Goal: Task Accomplishment & Management: Use online tool/utility

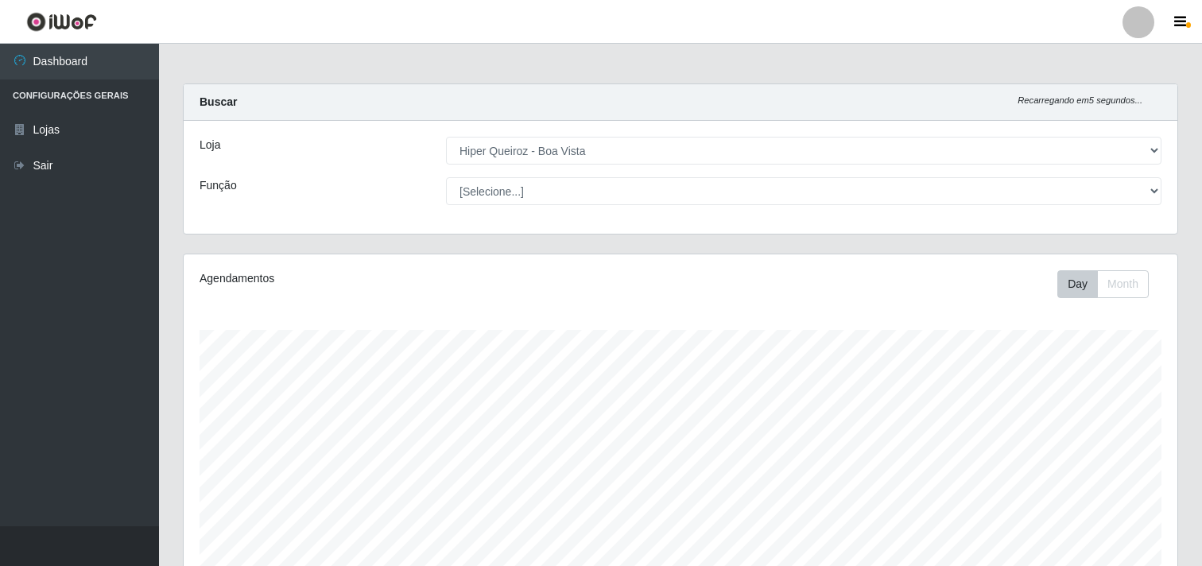
select select "514"
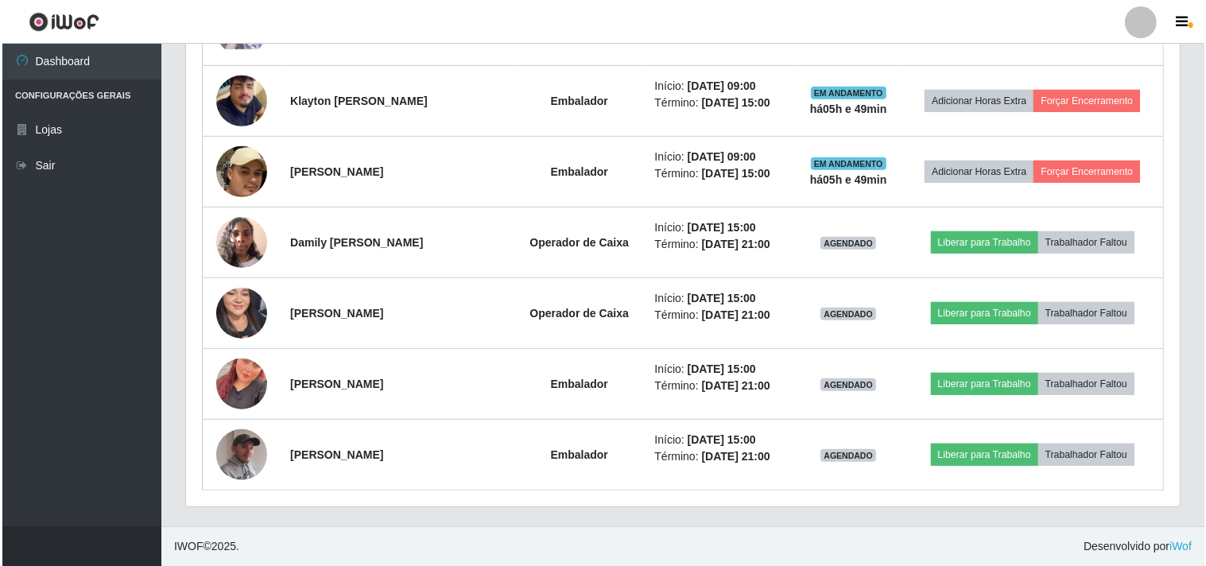
scroll to position [329, 994]
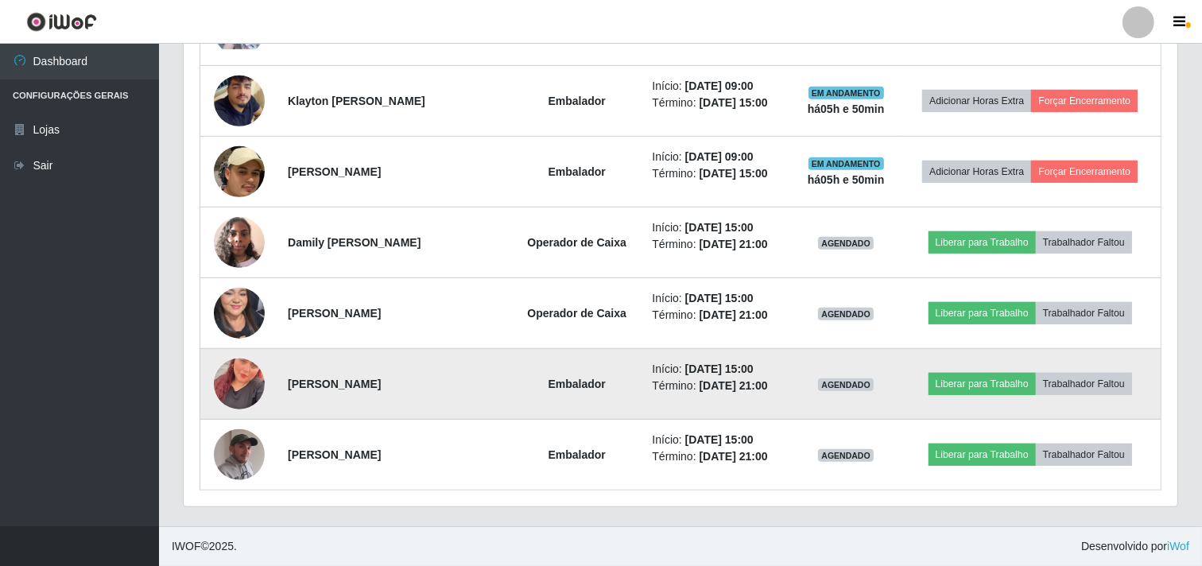
click at [231, 369] on img at bounding box center [239, 384] width 51 height 91
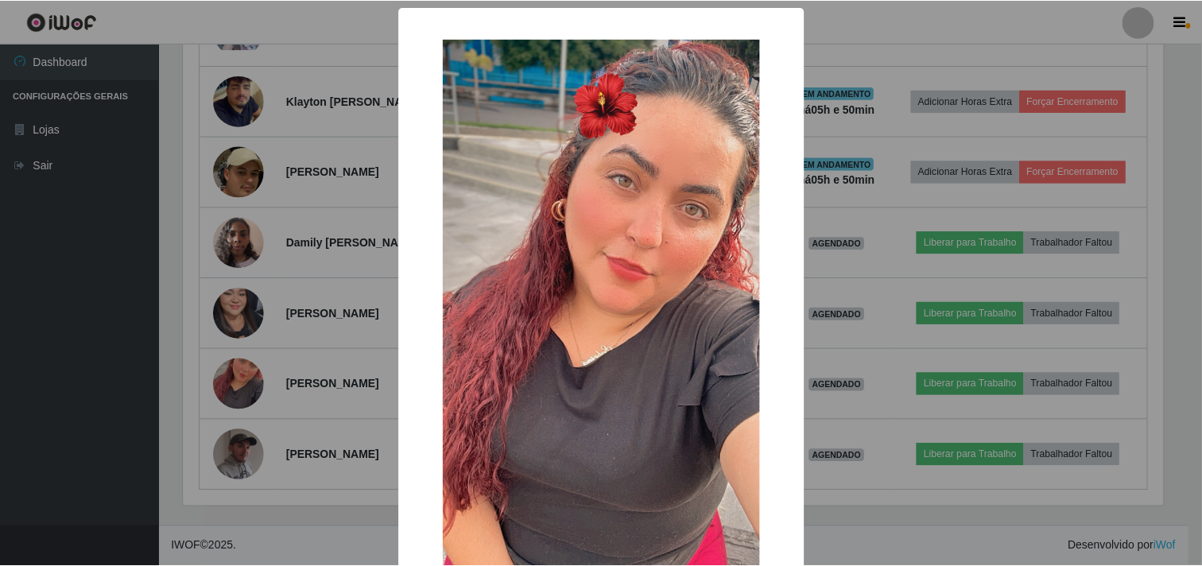
scroll to position [138, 0]
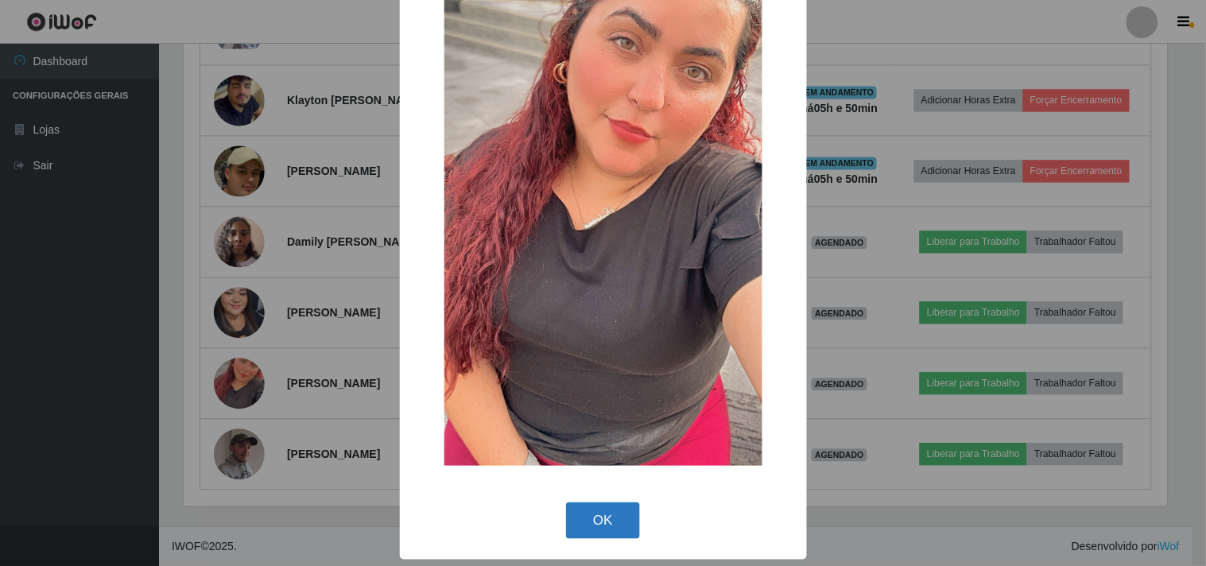
click at [609, 536] on div "OK Cancel" at bounding box center [603, 520] width 375 height 45
click at [609, 530] on button "OK" at bounding box center [603, 520] width 74 height 37
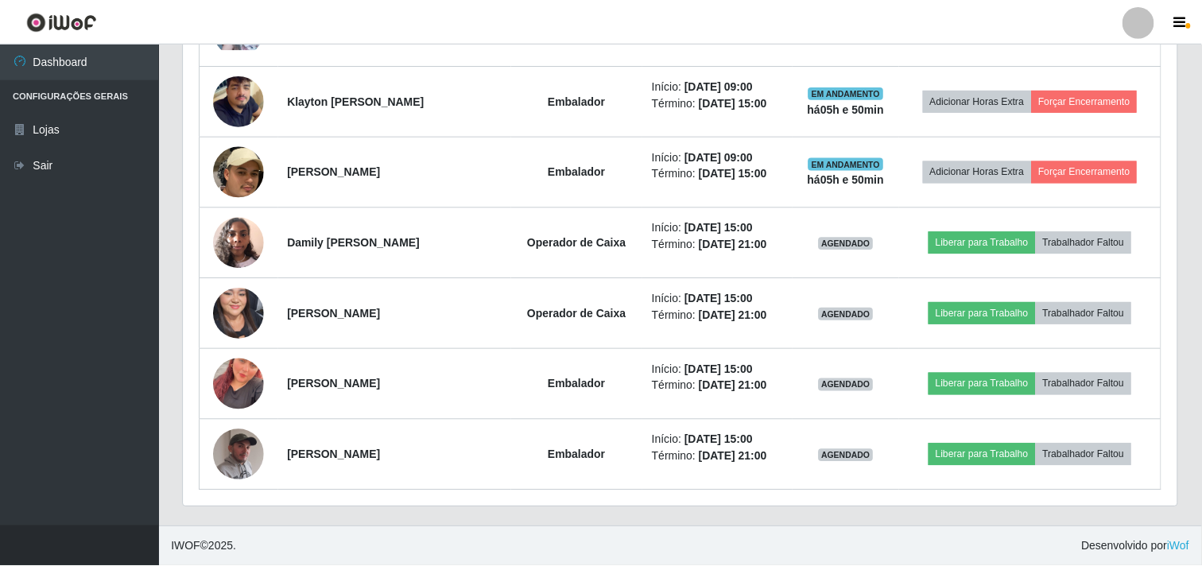
scroll to position [329, 994]
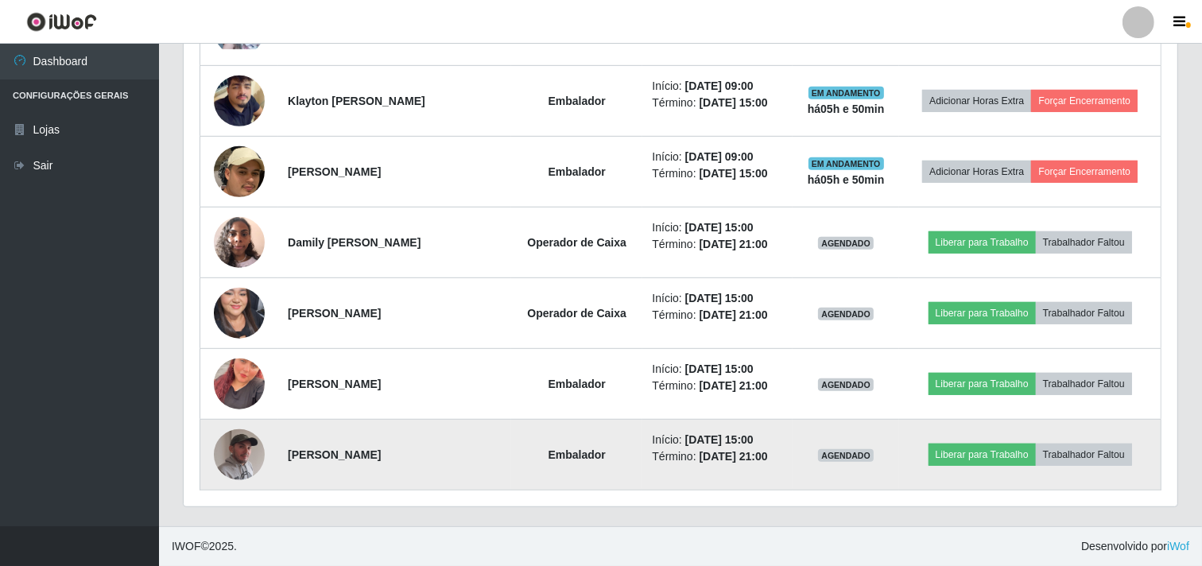
click at [251, 453] on img at bounding box center [239, 455] width 51 height 64
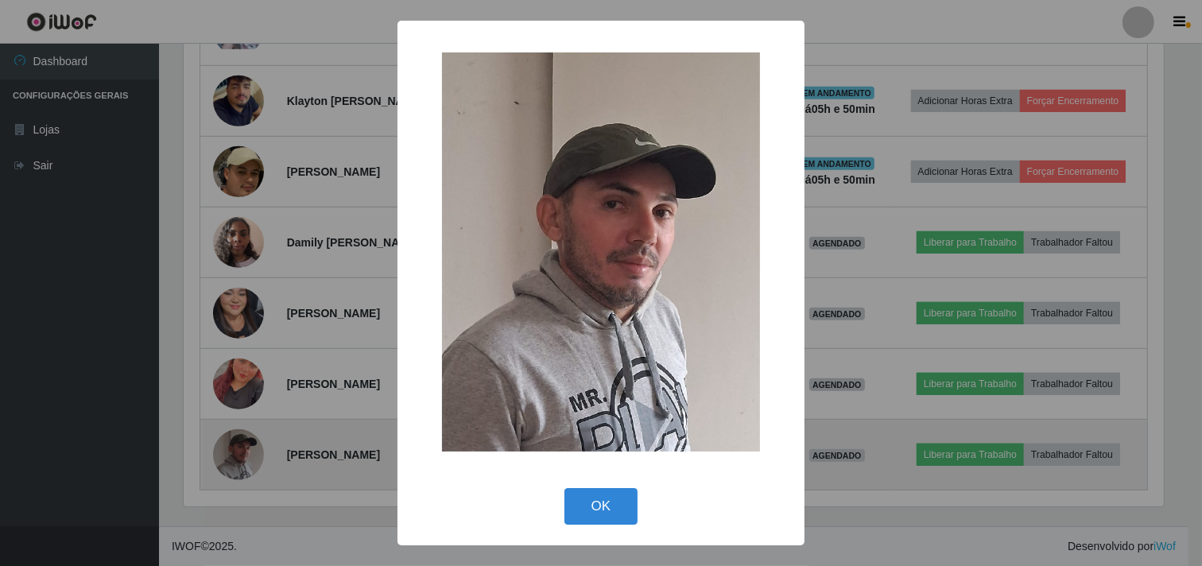
scroll to position [329, 983]
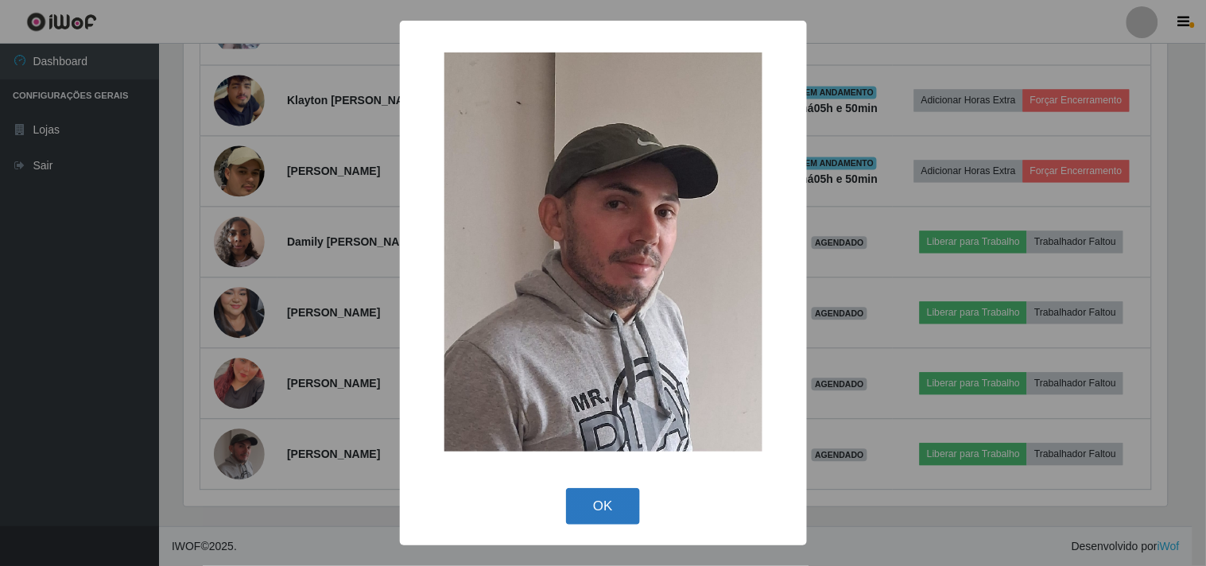
click at [591, 506] on button "OK" at bounding box center [603, 506] width 74 height 37
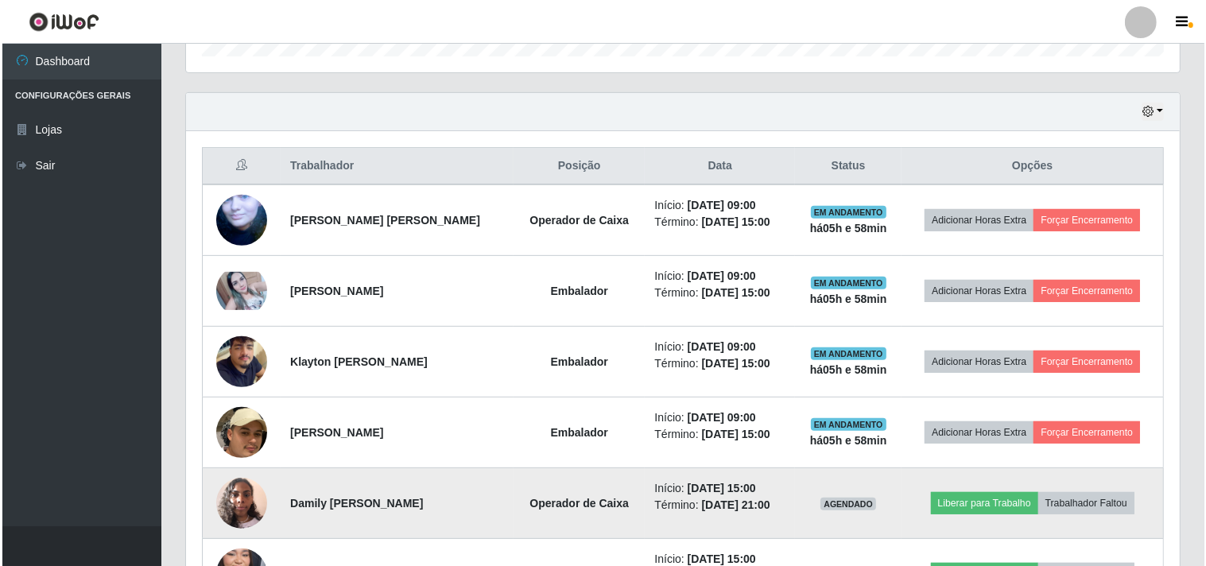
scroll to position [509, 0]
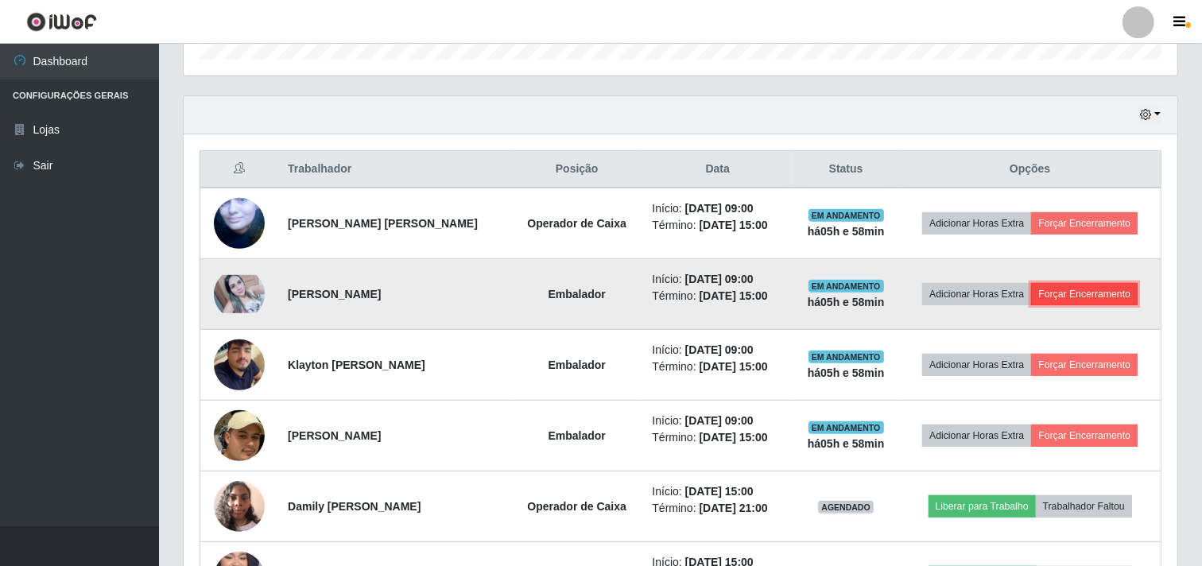
click at [1077, 295] on button "Forçar Encerramento" at bounding box center [1084, 294] width 107 height 22
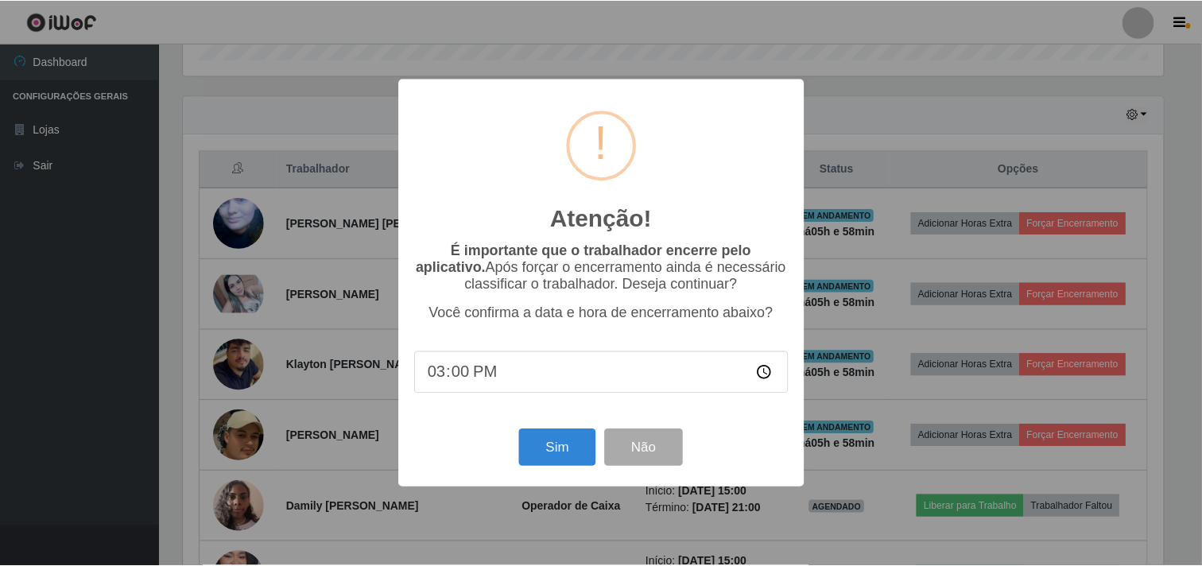
scroll to position [329, 983]
click at [550, 446] on button "Sim" at bounding box center [559, 447] width 77 height 37
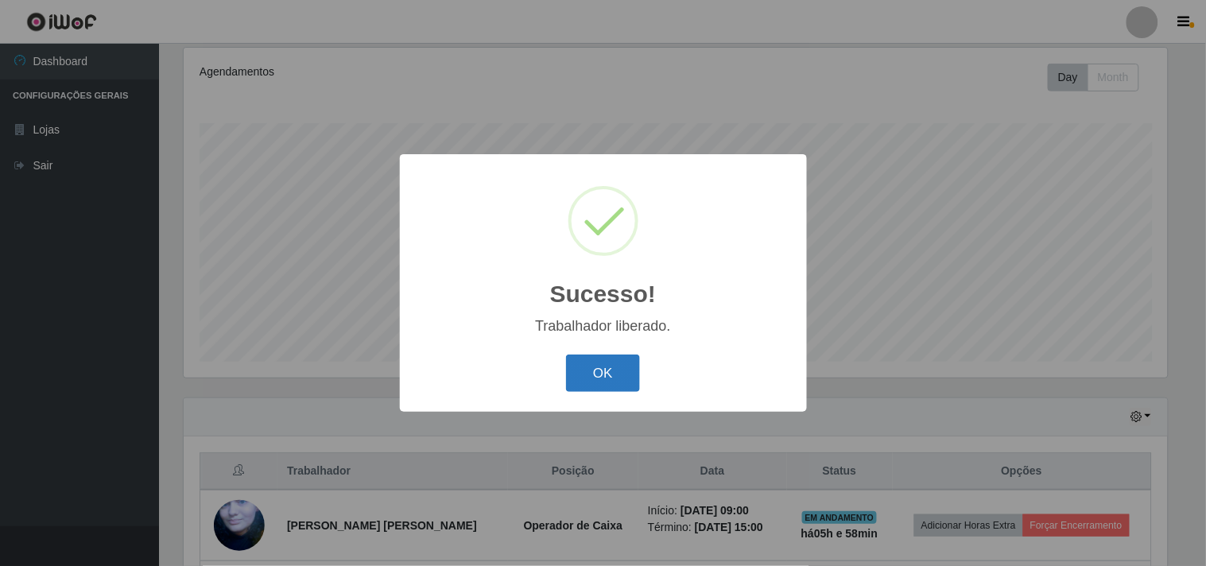
click at [609, 375] on button "OK" at bounding box center [603, 373] width 74 height 37
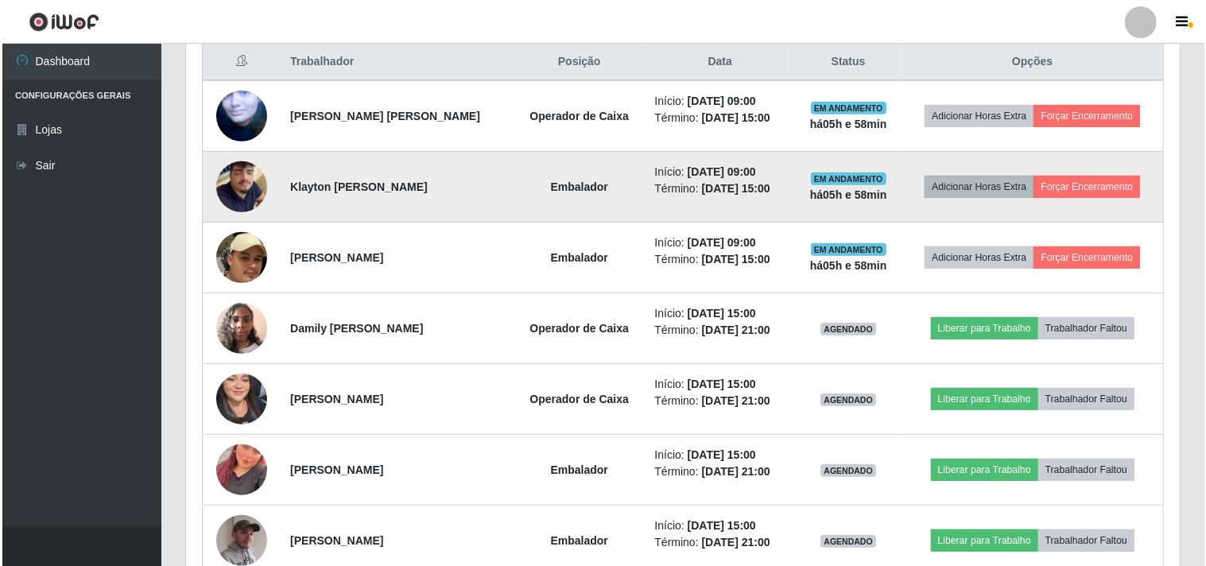
scroll to position [648, 0]
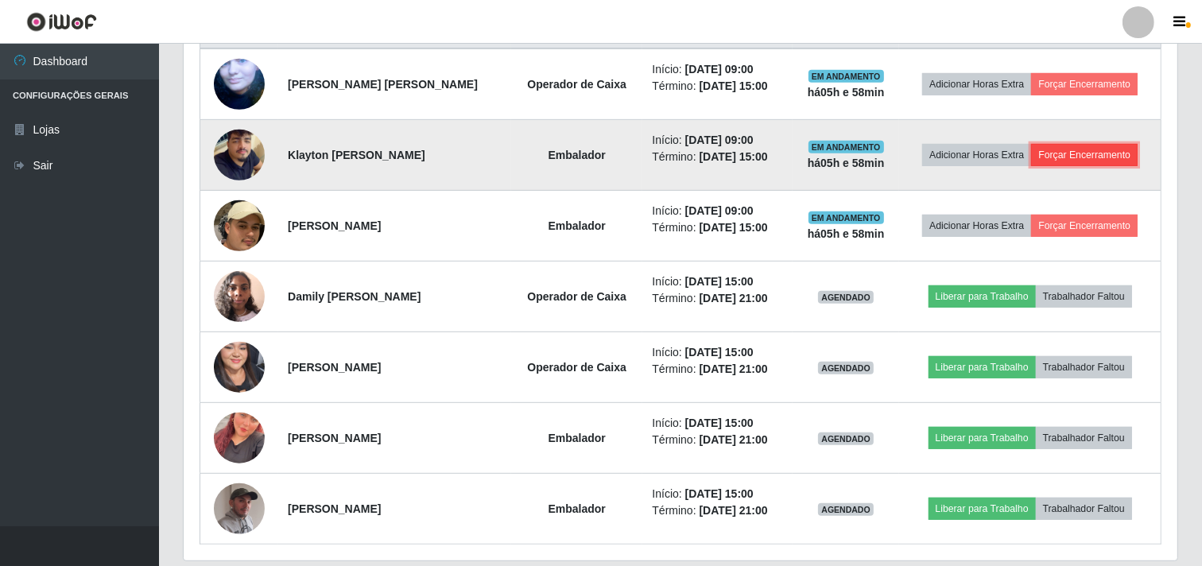
click at [1075, 157] on button "Forçar Encerramento" at bounding box center [1084, 155] width 107 height 22
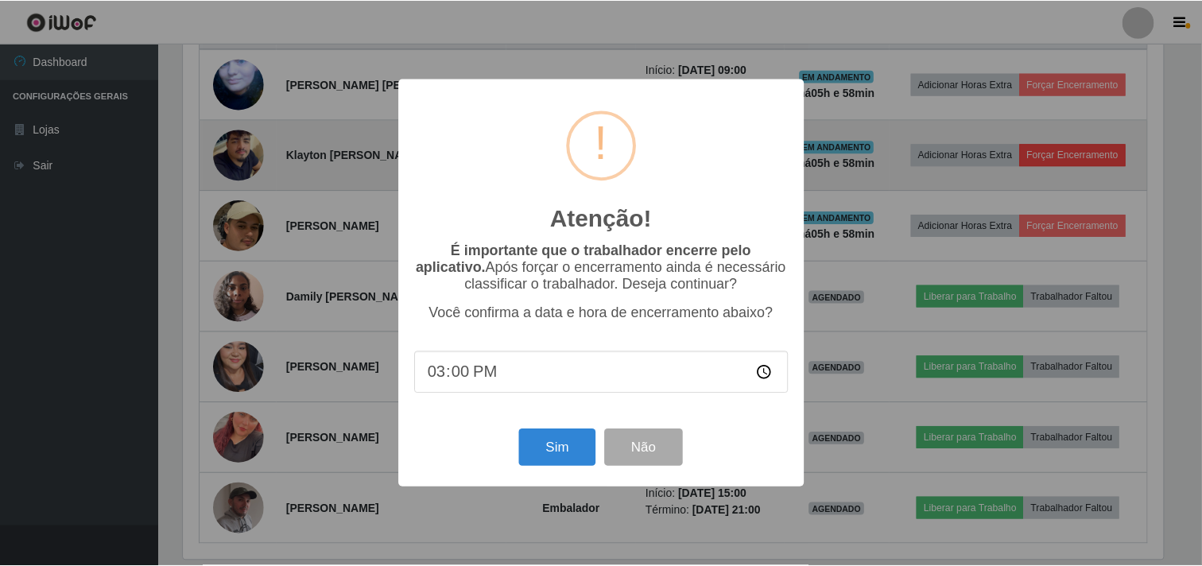
scroll to position [329, 983]
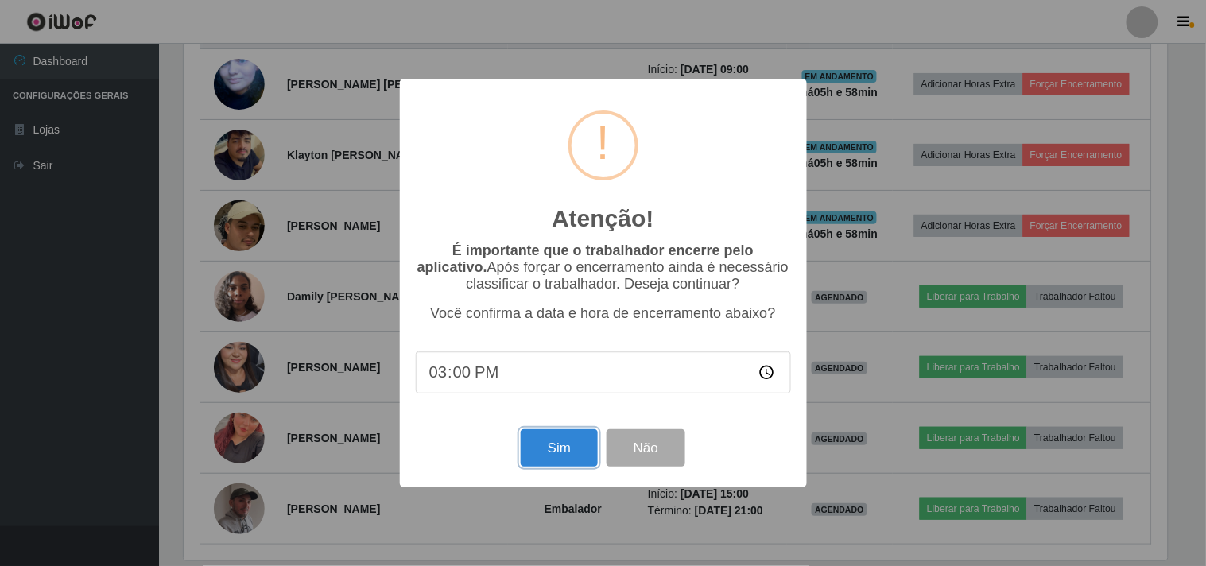
drag, startPoint x: 552, startPoint y: 461, endPoint x: 553, endPoint y: 451, distance: 9.7
click at [553, 457] on button "Sim" at bounding box center [559, 447] width 77 height 37
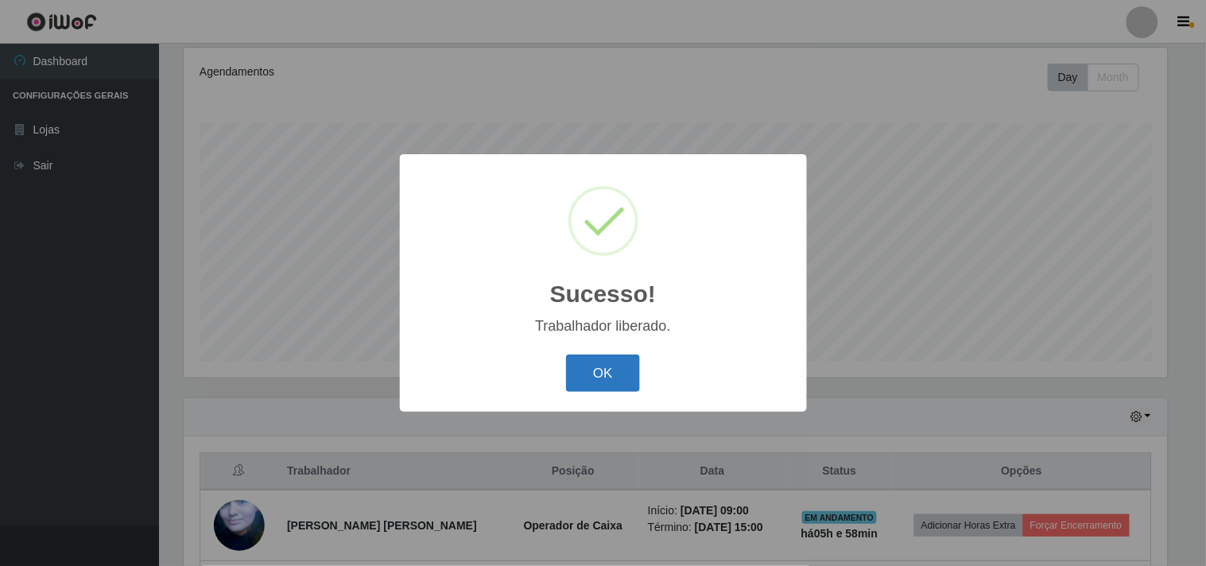
click at [615, 360] on button "OK" at bounding box center [603, 373] width 74 height 37
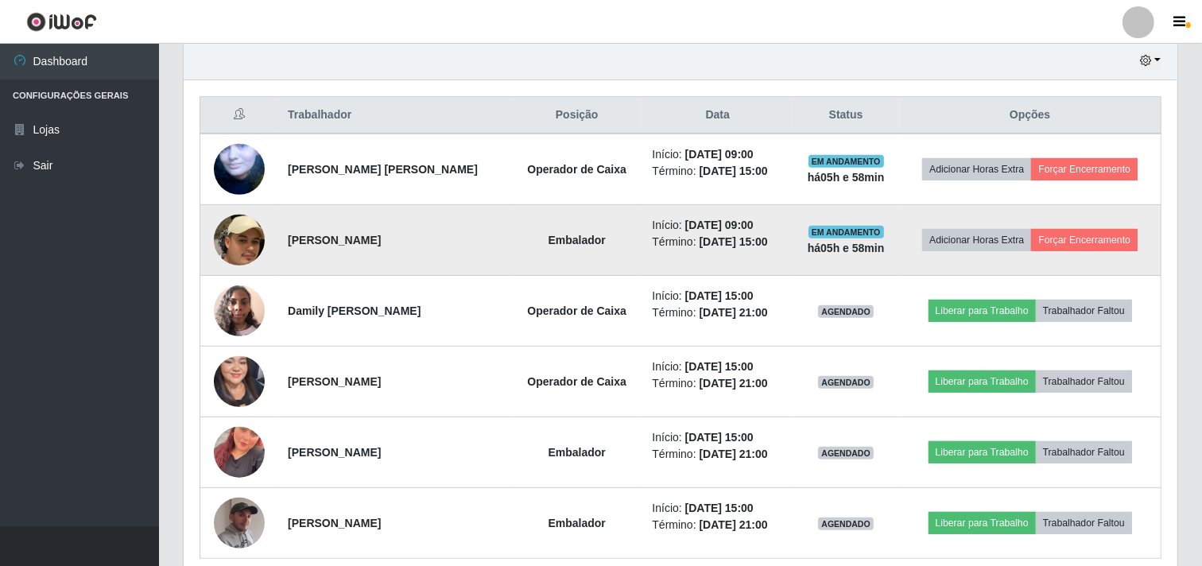
scroll to position [631, 0]
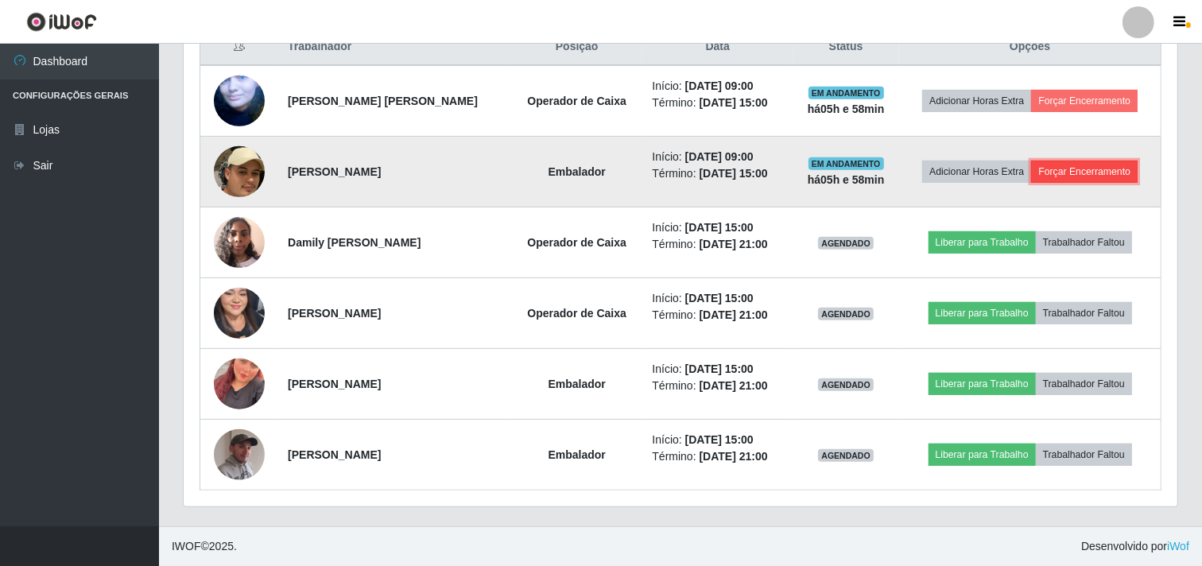
click at [1068, 170] on button "Forçar Encerramento" at bounding box center [1084, 172] width 107 height 22
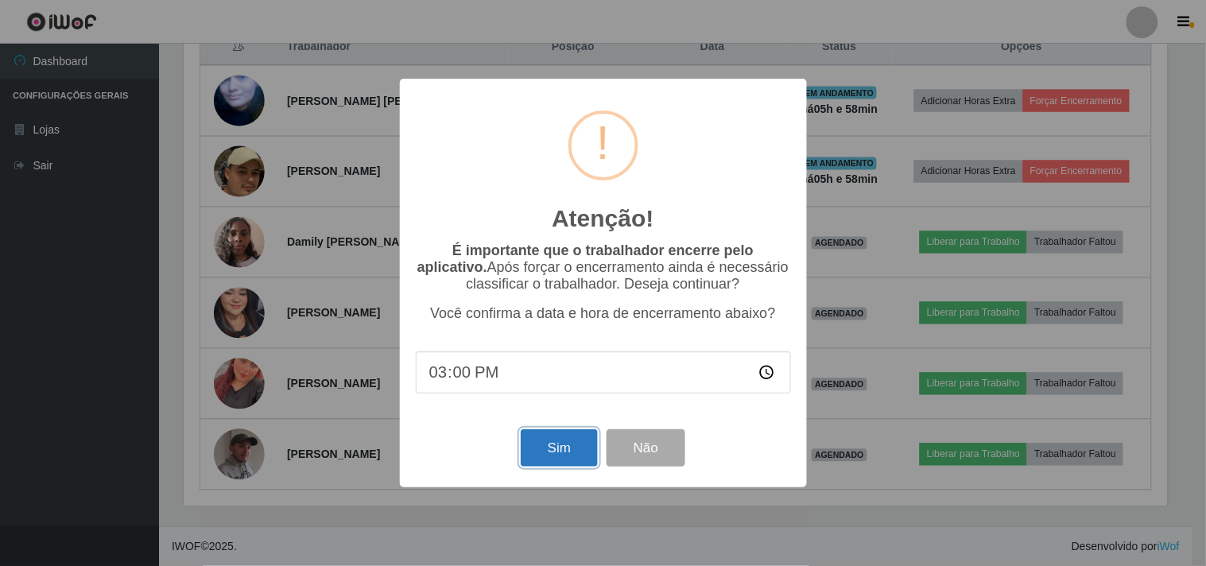
click at [561, 448] on button "Sim" at bounding box center [559, 447] width 77 height 37
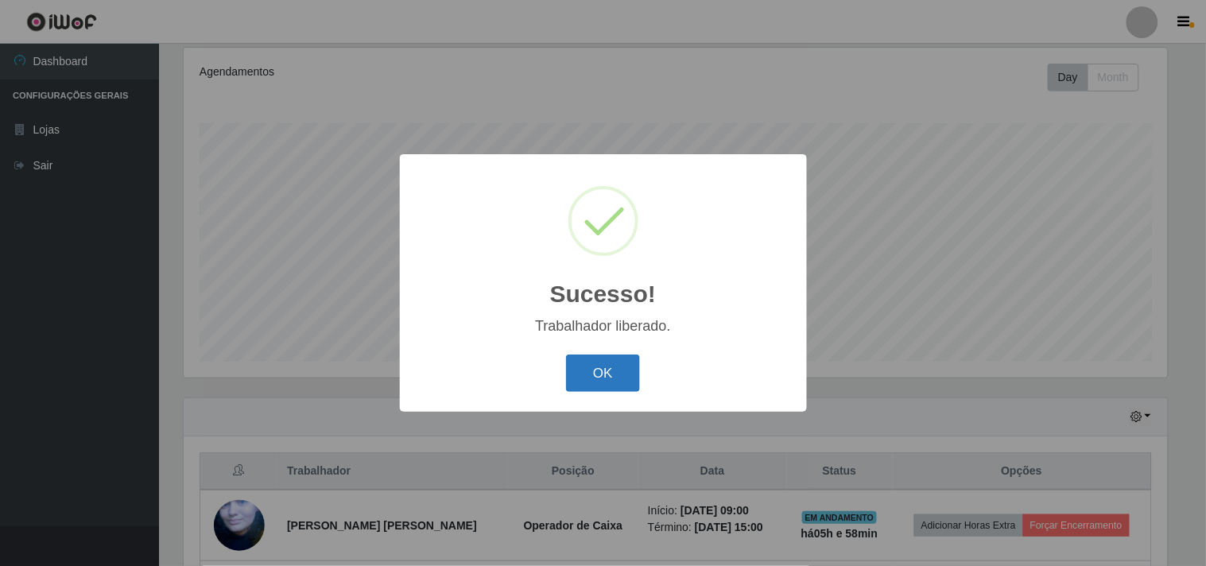
click at [605, 375] on button "OK" at bounding box center [603, 373] width 74 height 37
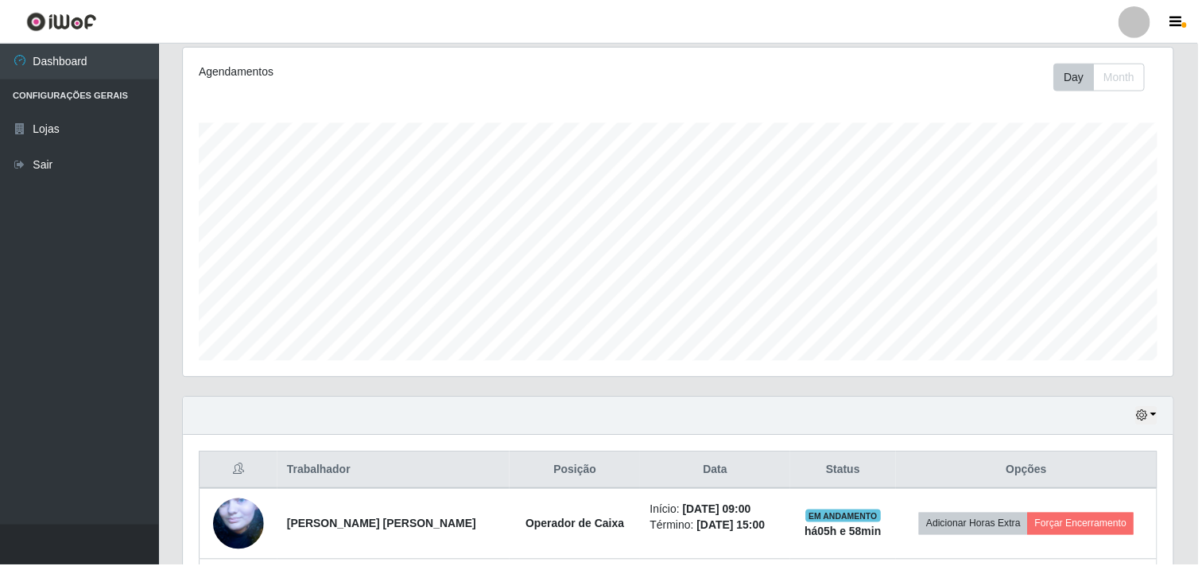
scroll to position [0, 0]
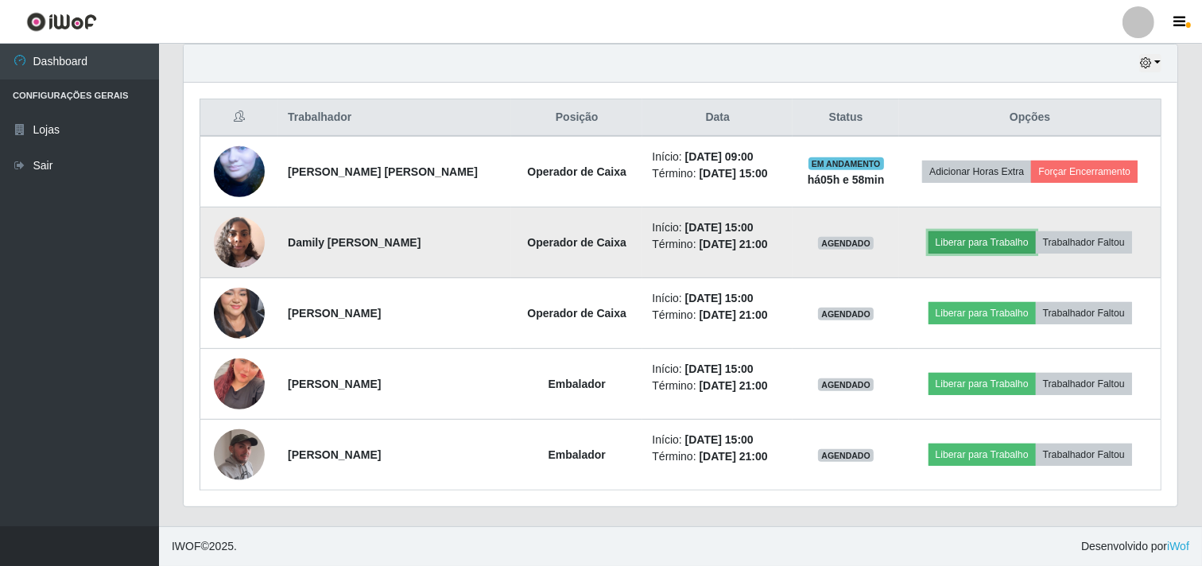
click at [966, 240] on button "Liberar para Trabalho" at bounding box center [981, 242] width 107 height 22
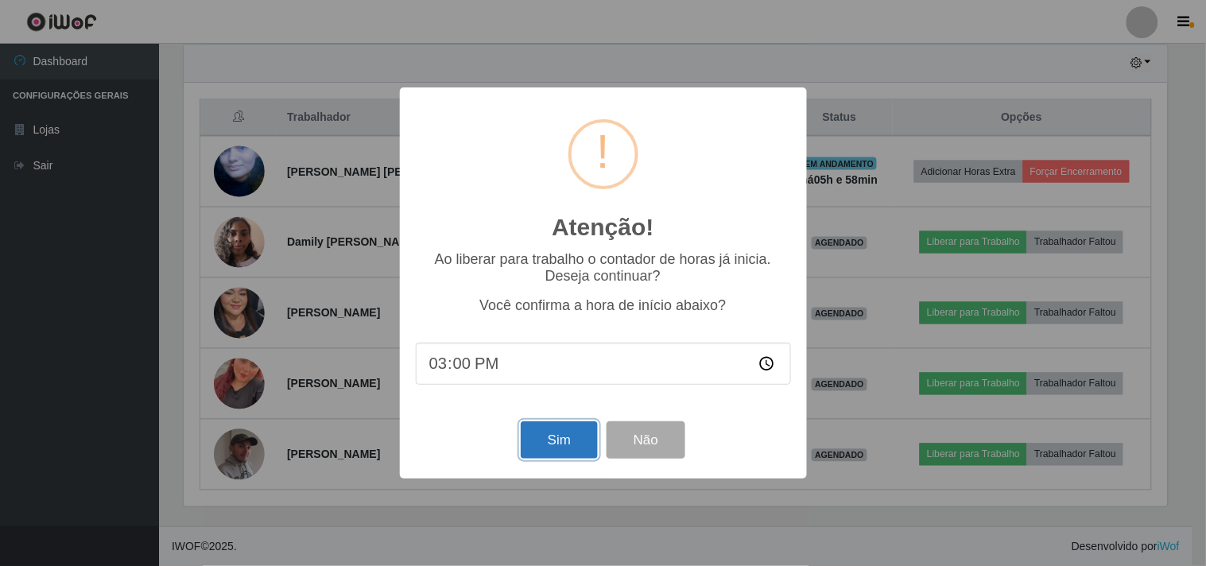
click at [545, 440] on button "Sim" at bounding box center [559, 439] width 77 height 37
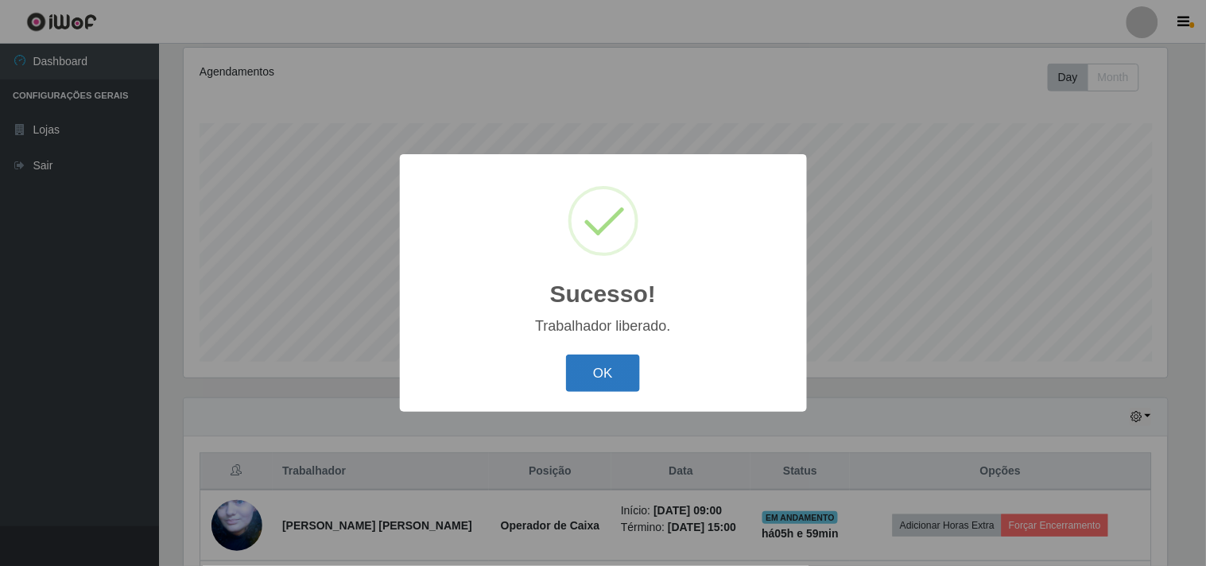
click at [593, 362] on button "OK" at bounding box center [603, 373] width 74 height 37
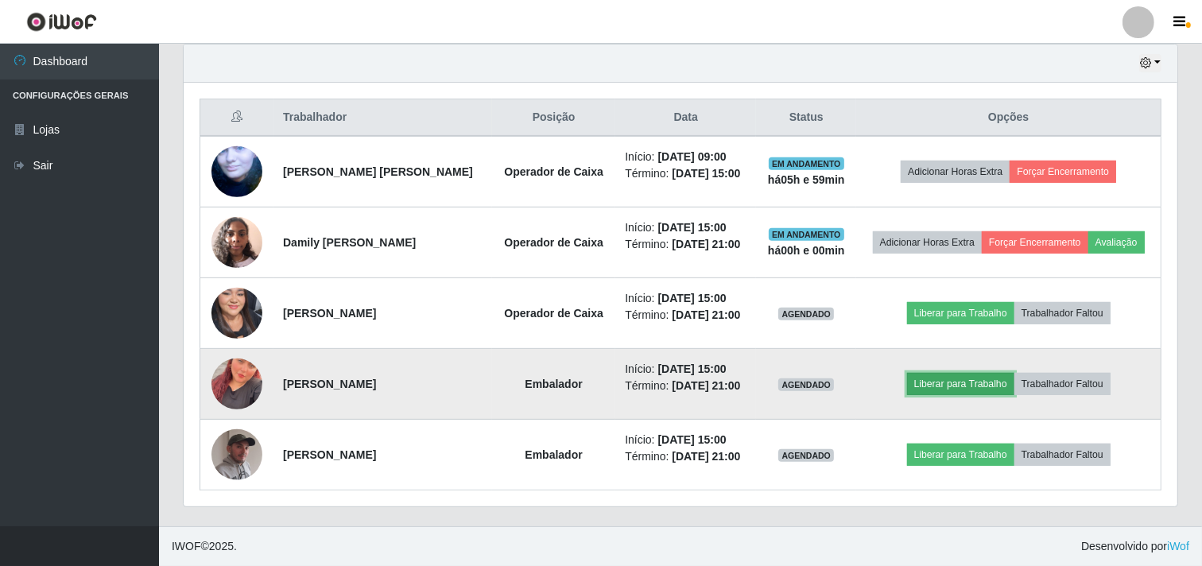
click at [946, 386] on button "Liberar para Trabalho" at bounding box center [960, 384] width 107 height 22
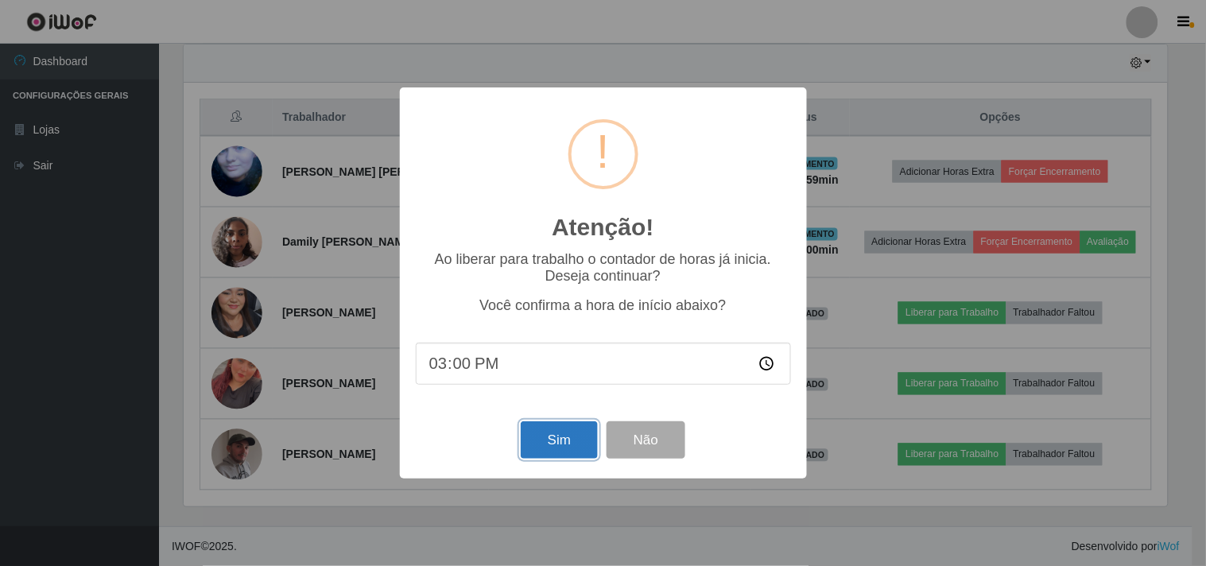
click at [555, 443] on button "Sim" at bounding box center [559, 439] width 77 height 37
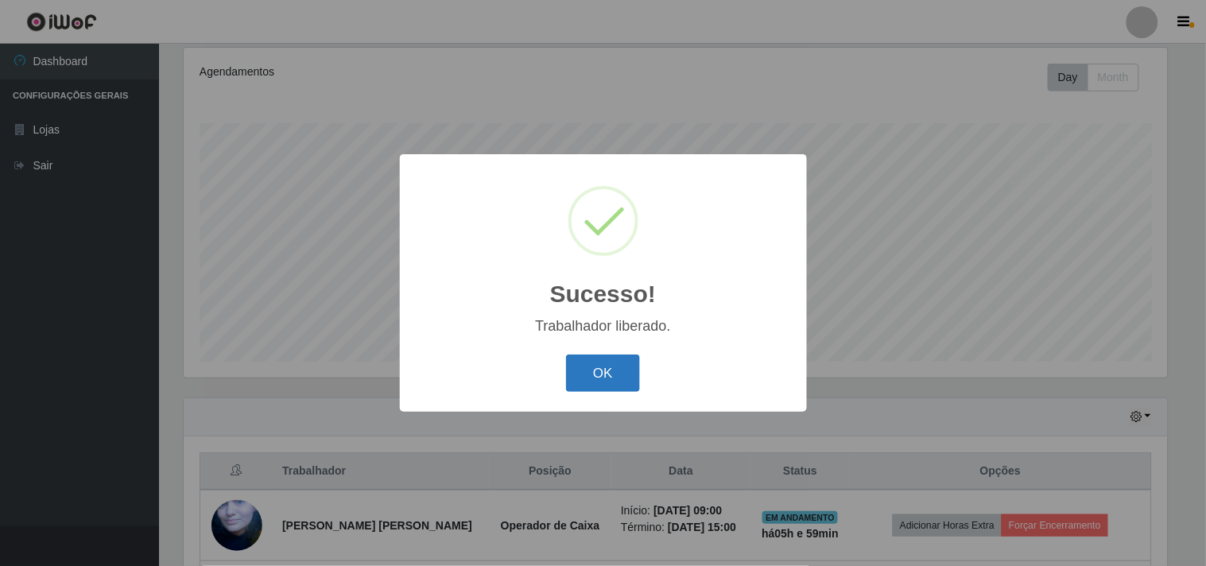
click at [610, 371] on button "OK" at bounding box center [603, 373] width 74 height 37
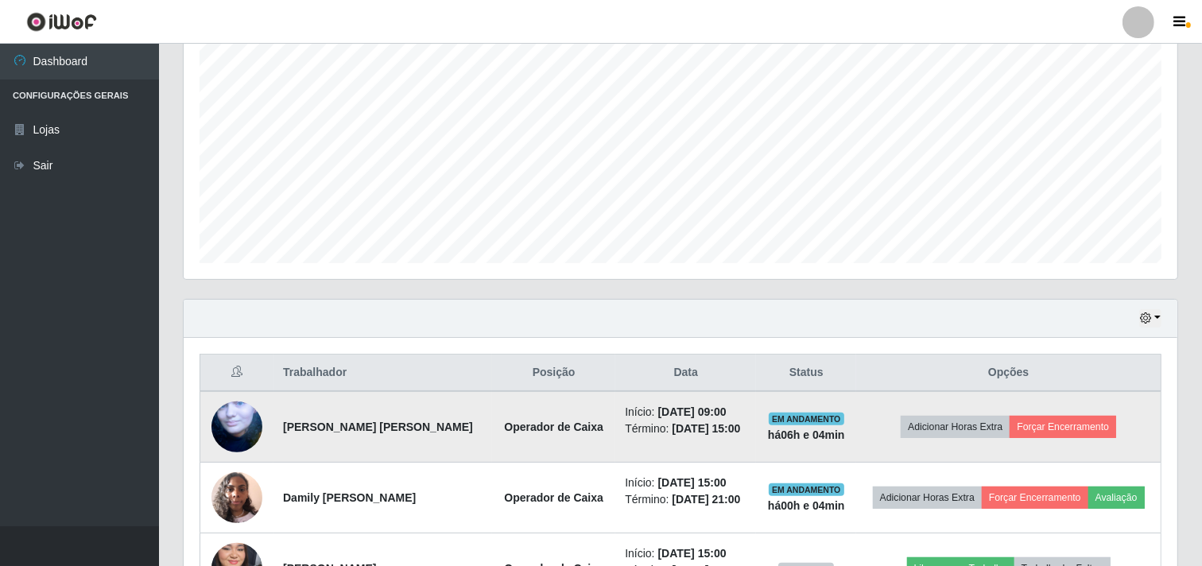
scroll to position [384, 0]
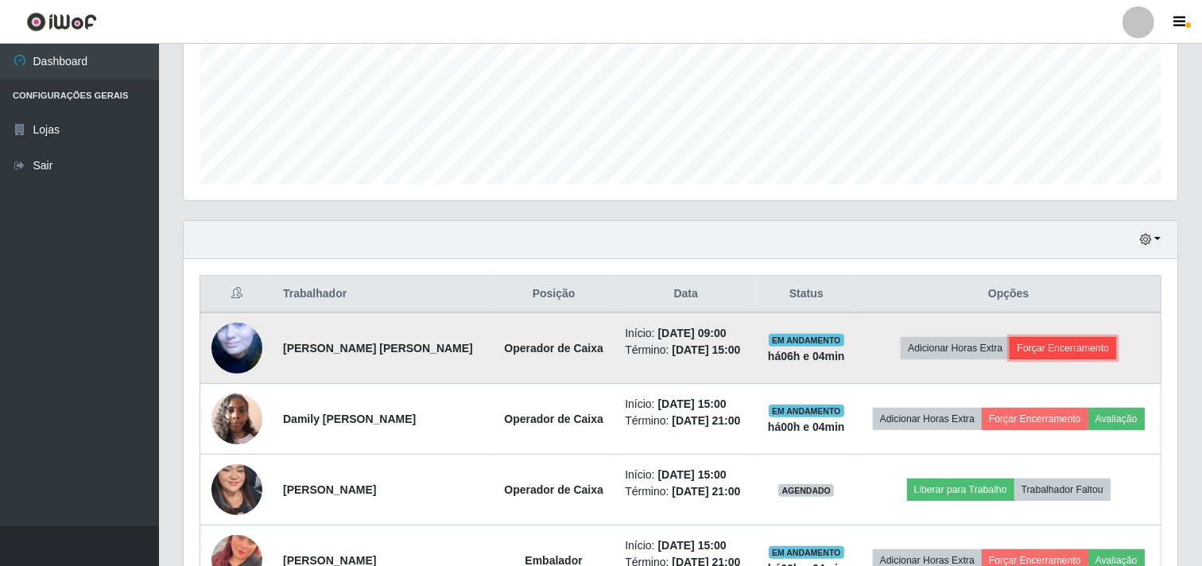
click at [1051, 350] on button "Forçar Encerramento" at bounding box center [1062, 348] width 107 height 22
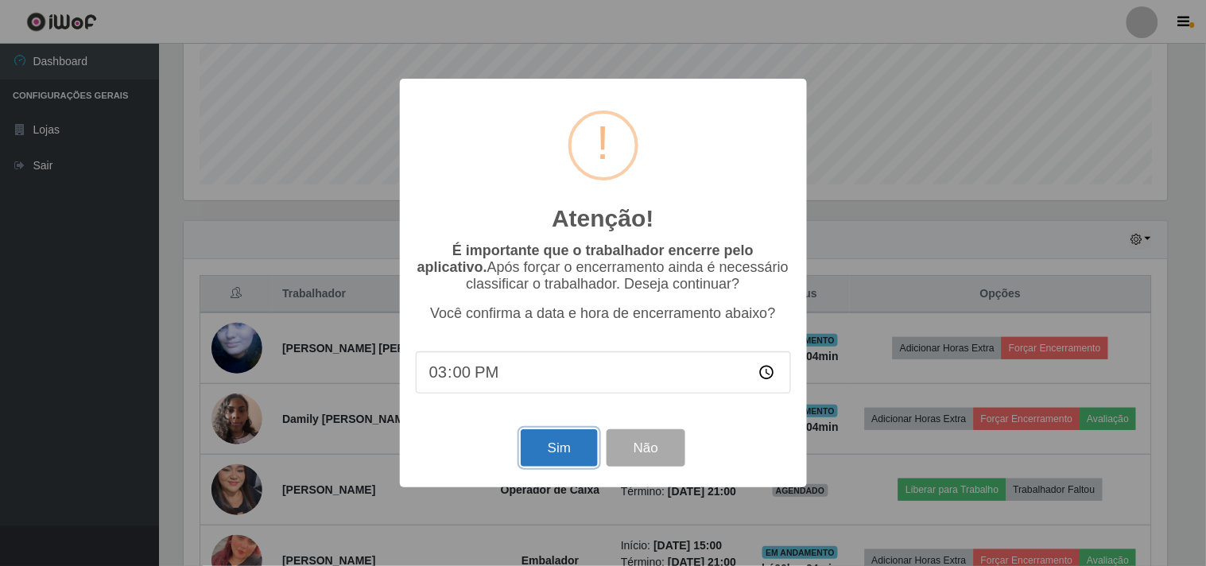
click at [568, 449] on button "Sim" at bounding box center [559, 447] width 77 height 37
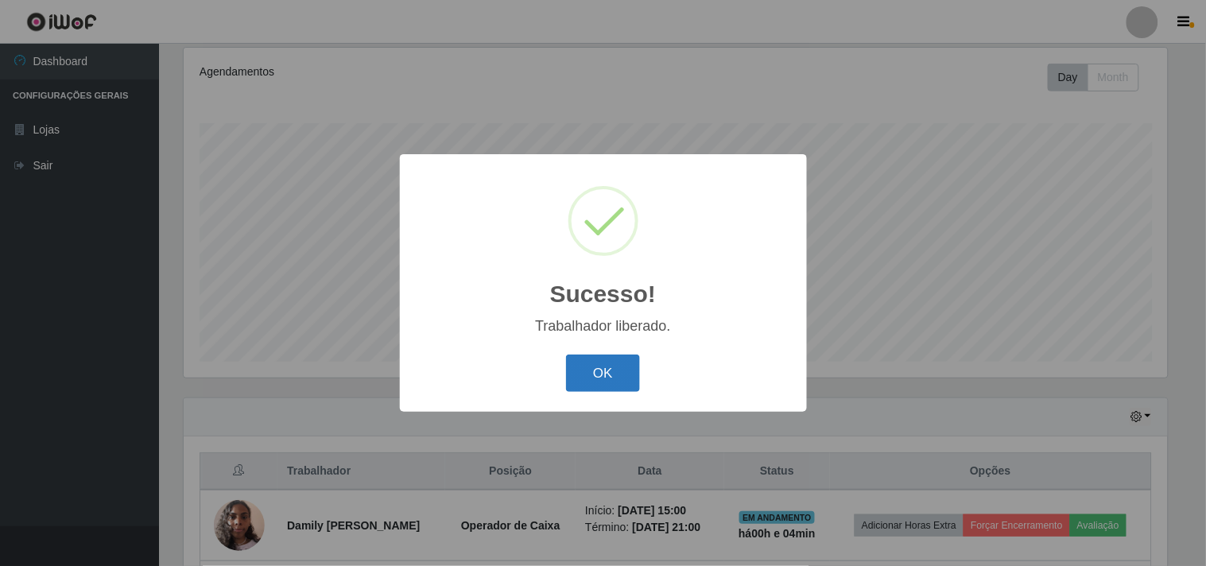
click at [613, 366] on button "OK" at bounding box center [603, 373] width 74 height 37
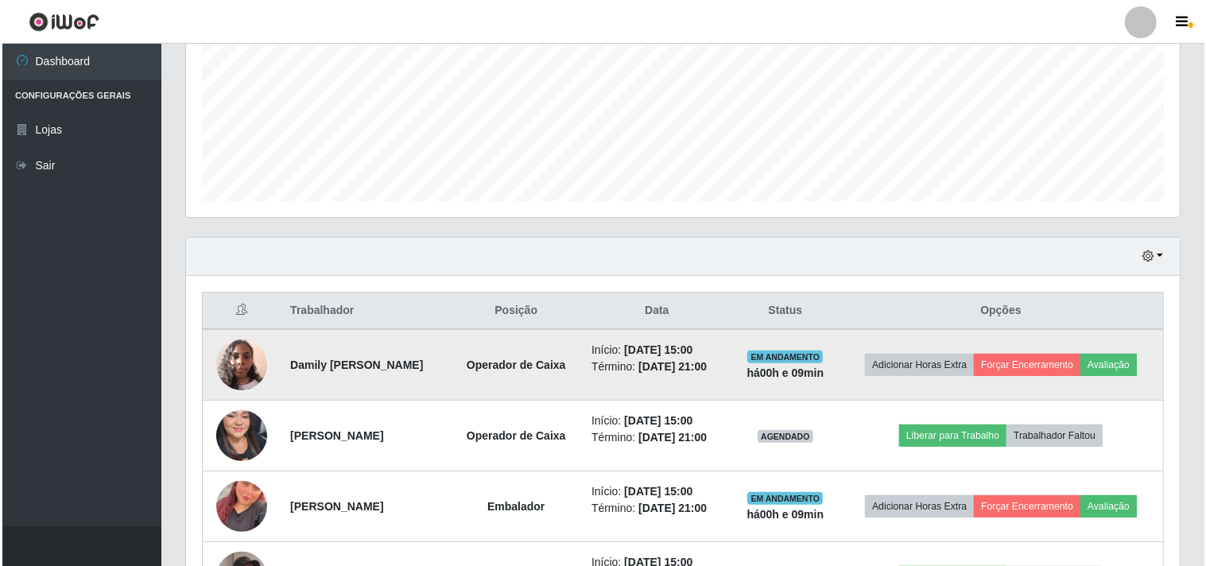
scroll to position [490, 0]
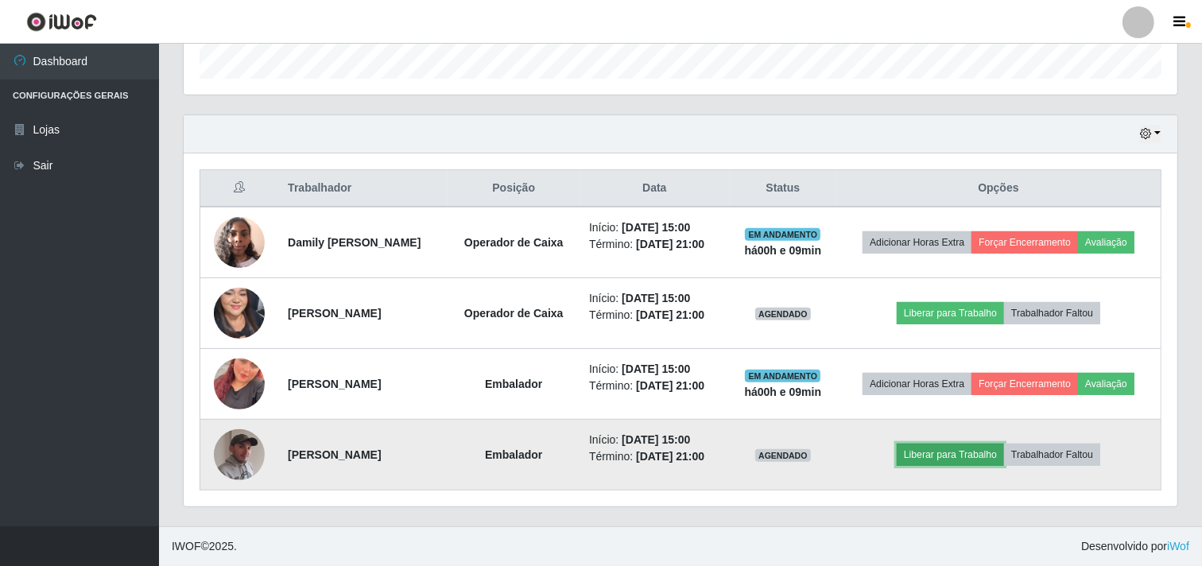
click at [967, 456] on button "Liberar para Trabalho" at bounding box center [950, 455] width 107 height 22
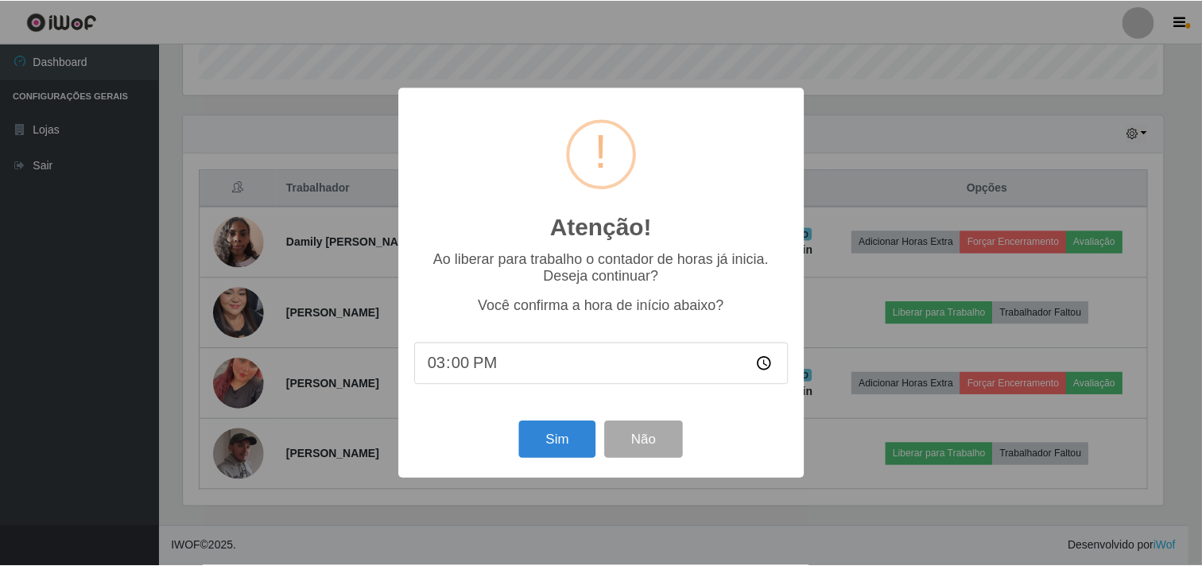
scroll to position [329, 983]
type input "15:09"
click at [557, 448] on button "Sim" at bounding box center [559, 439] width 77 height 37
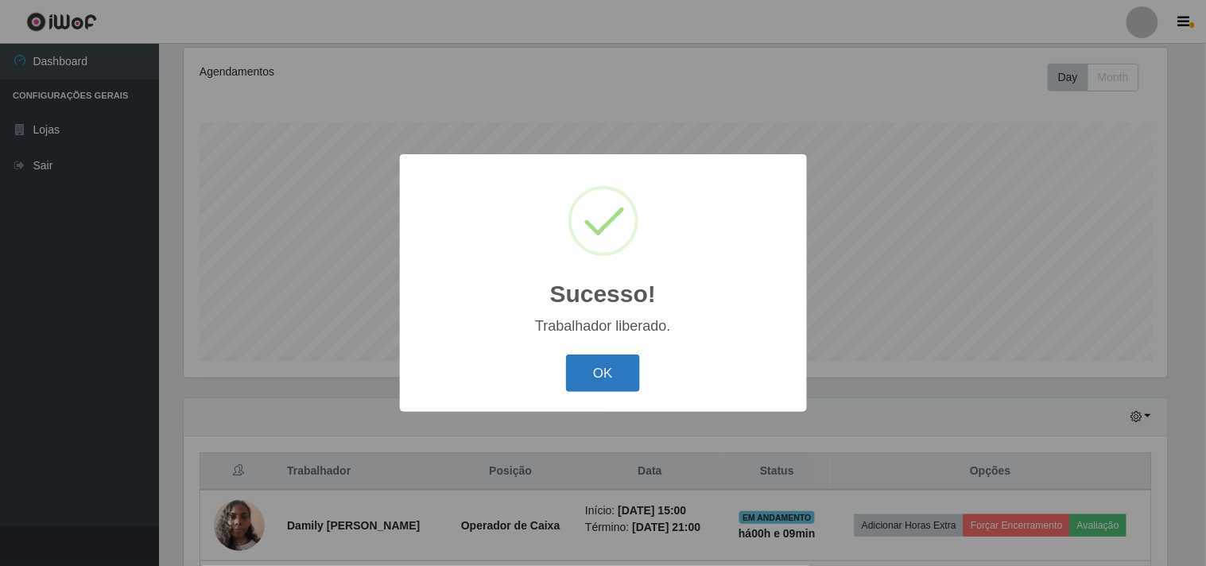
click at [598, 369] on button "OK" at bounding box center [603, 373] width 74 height 37
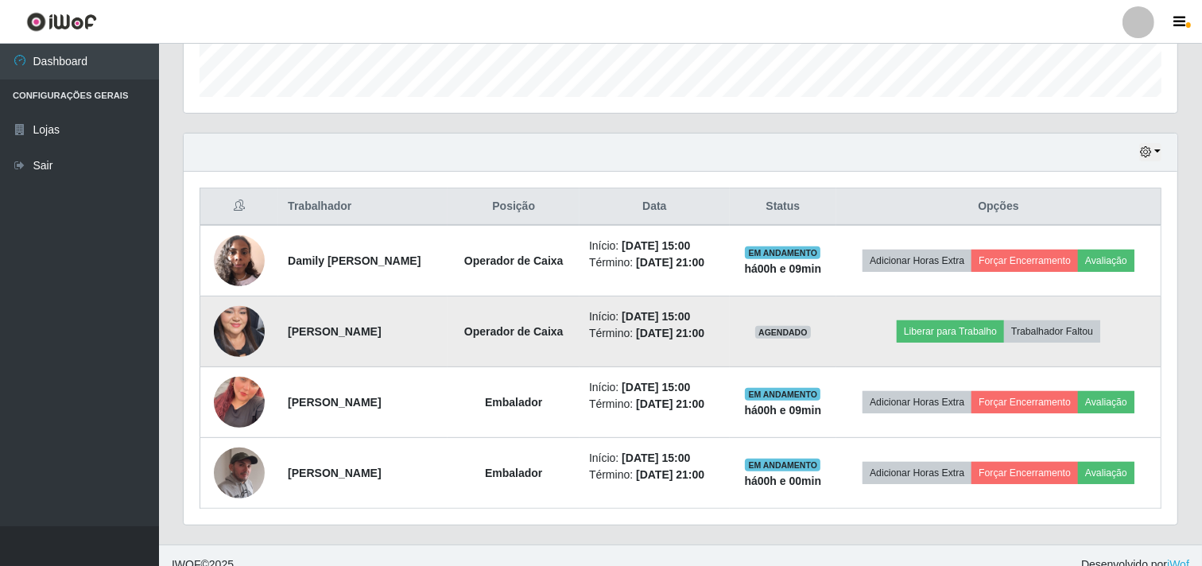
scroll to position [490, 0]
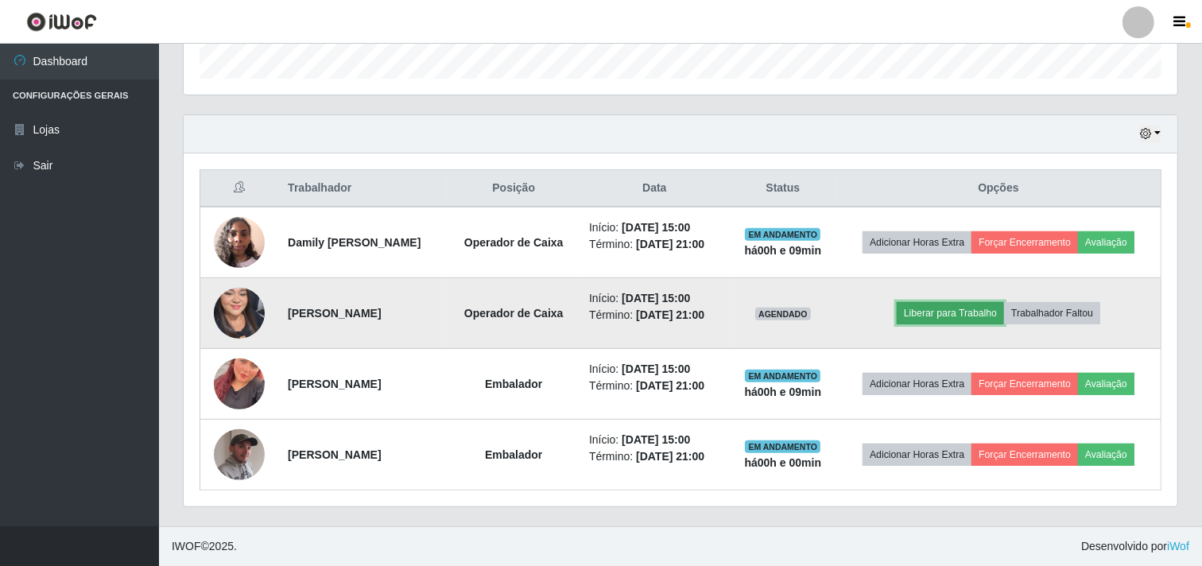
click at [966, 304] on button "Liberar para Trabalho" at bounding box center [950, 313] width 107 height 22
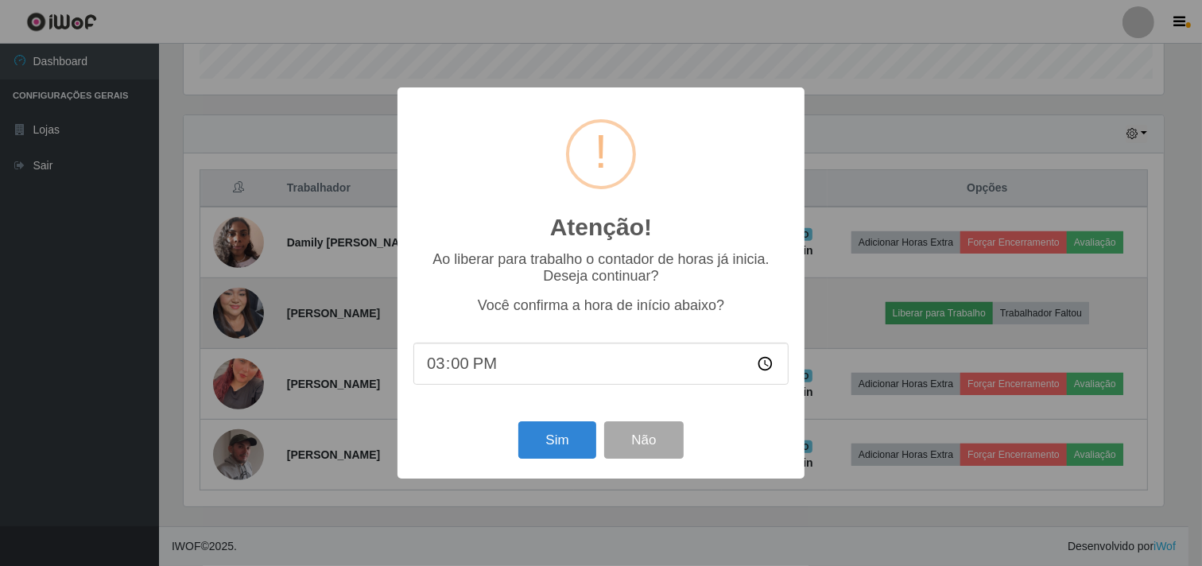
scroll to position [329, 983]
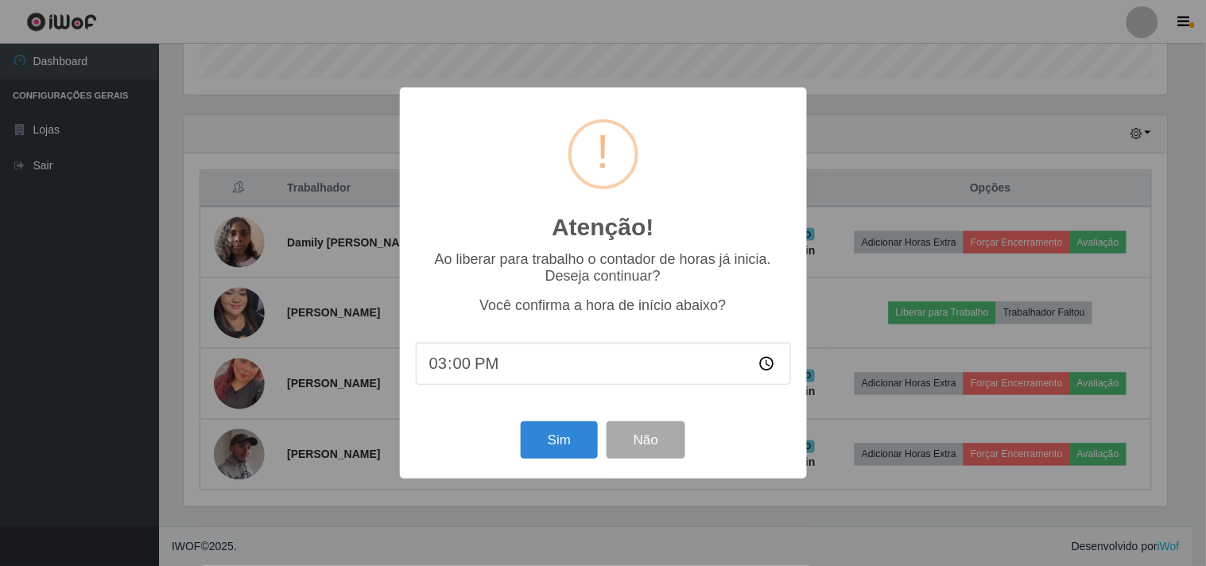
type input "15:09"
click at [554, 453] on button "Sim" at bounding box center [559, 439] width 77 height 37
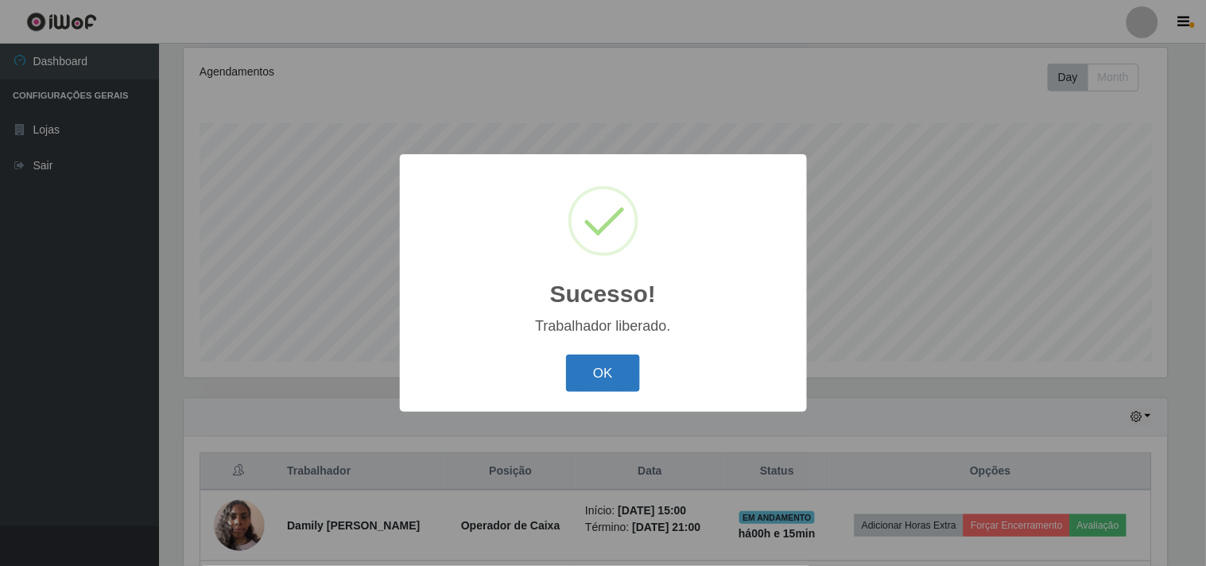
click at [590, 359] on button "OK" at bounding box center [603, 373] width 74 height 37
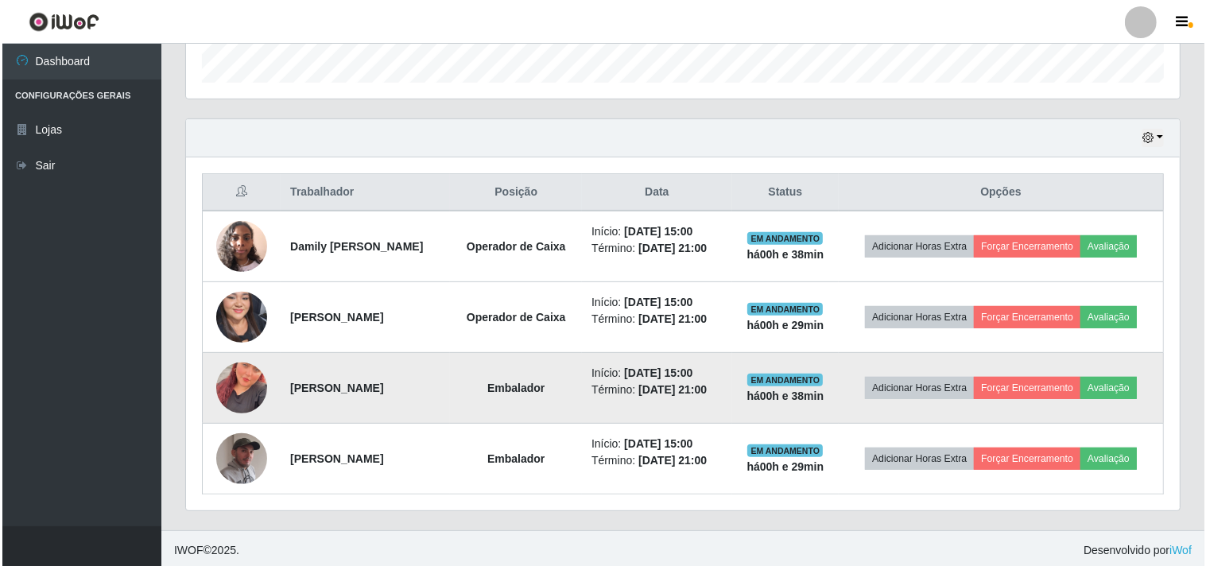
scroll to position [490, 0]
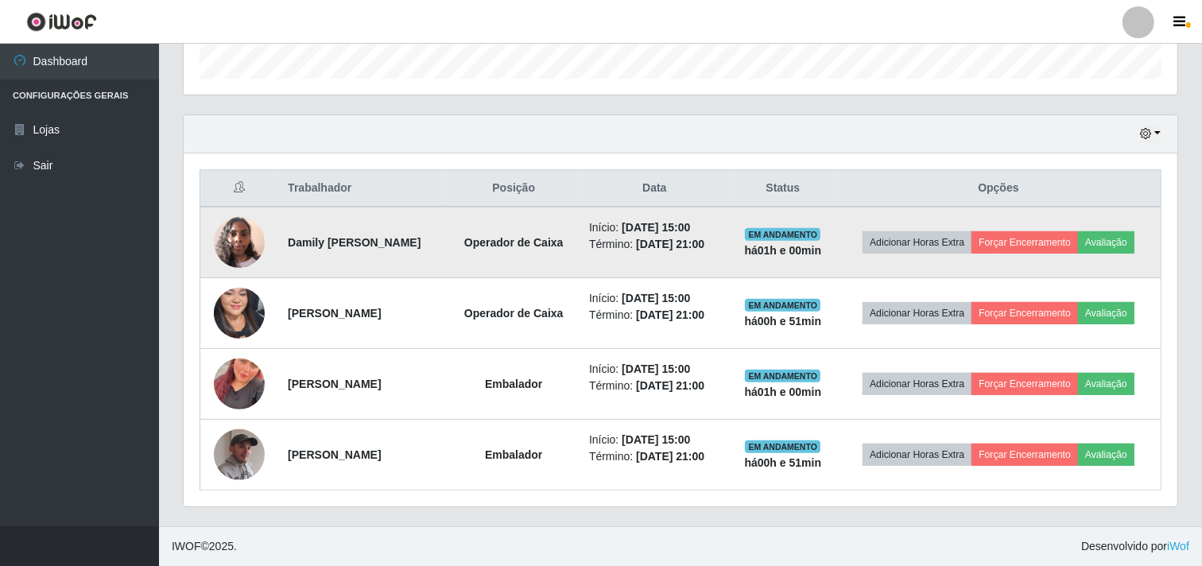
click at [242, 244] on img at bounding box center [239, 242] width 51 height 68
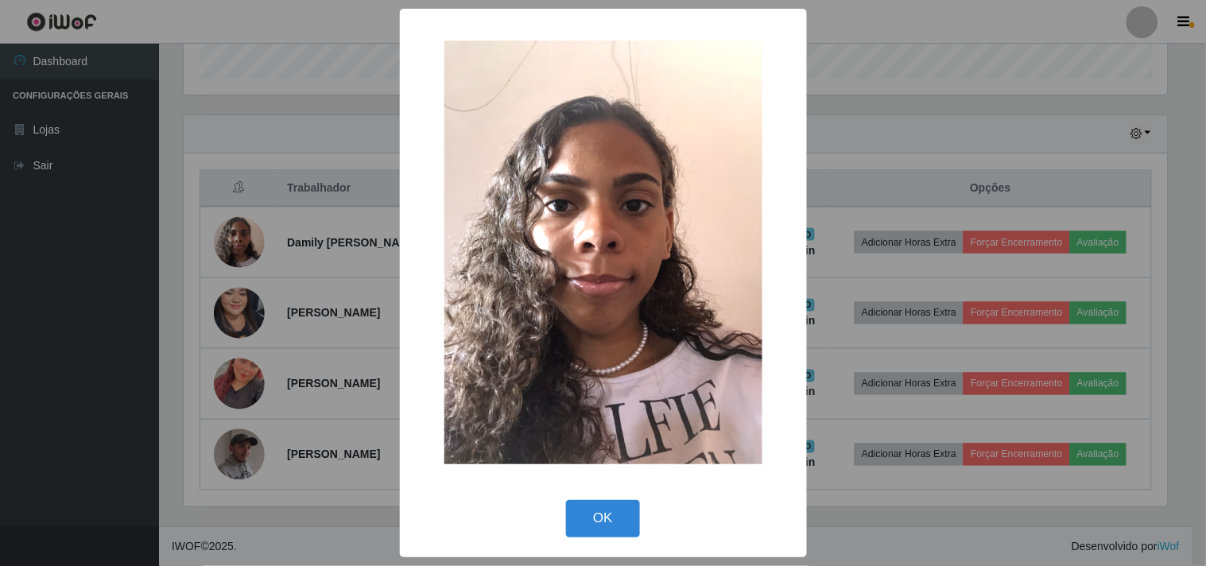
click at [238, 250] on div "× OK Cancel" at bounding box center [603, 283] width 1206 height 566
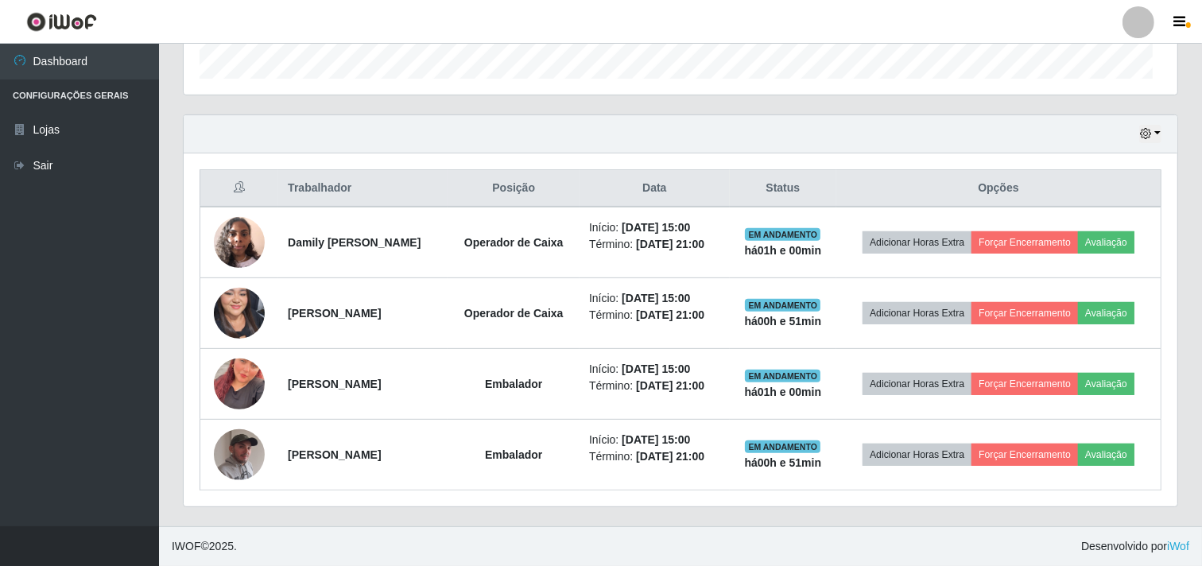
scroll to position [329, 994]
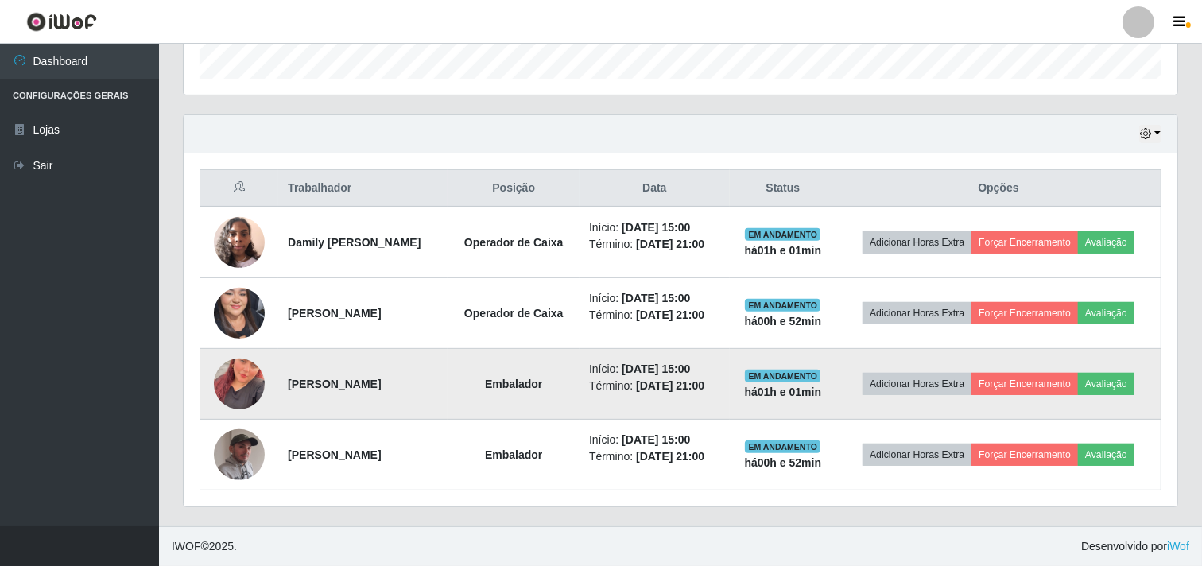
click at [236, 380] on img at bounding box center [239, 384] width 51 height 91
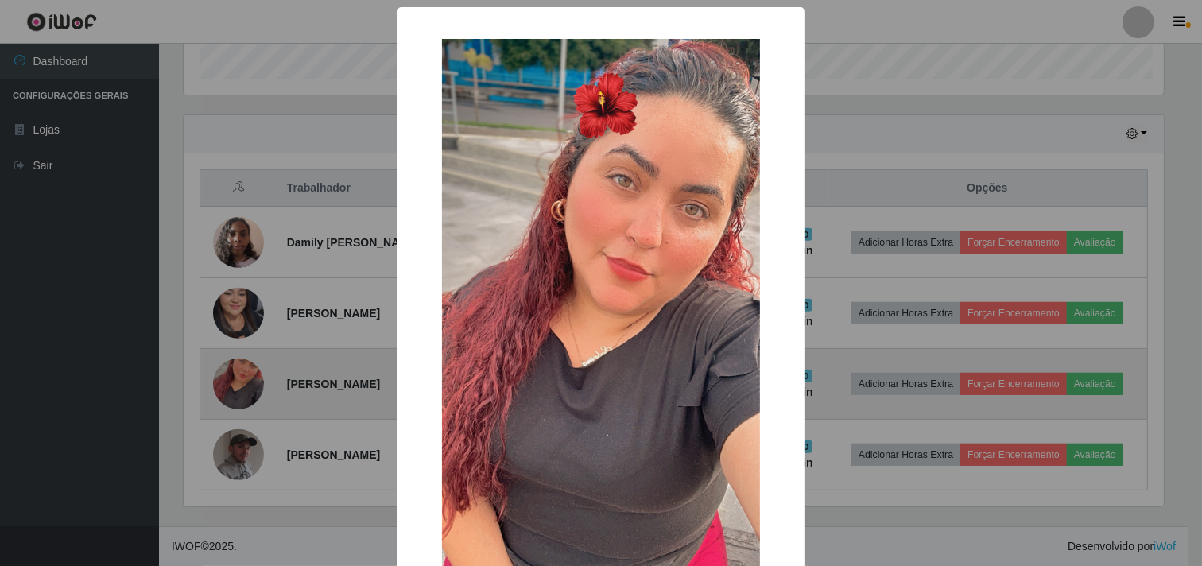
scroll to position [329, 983]
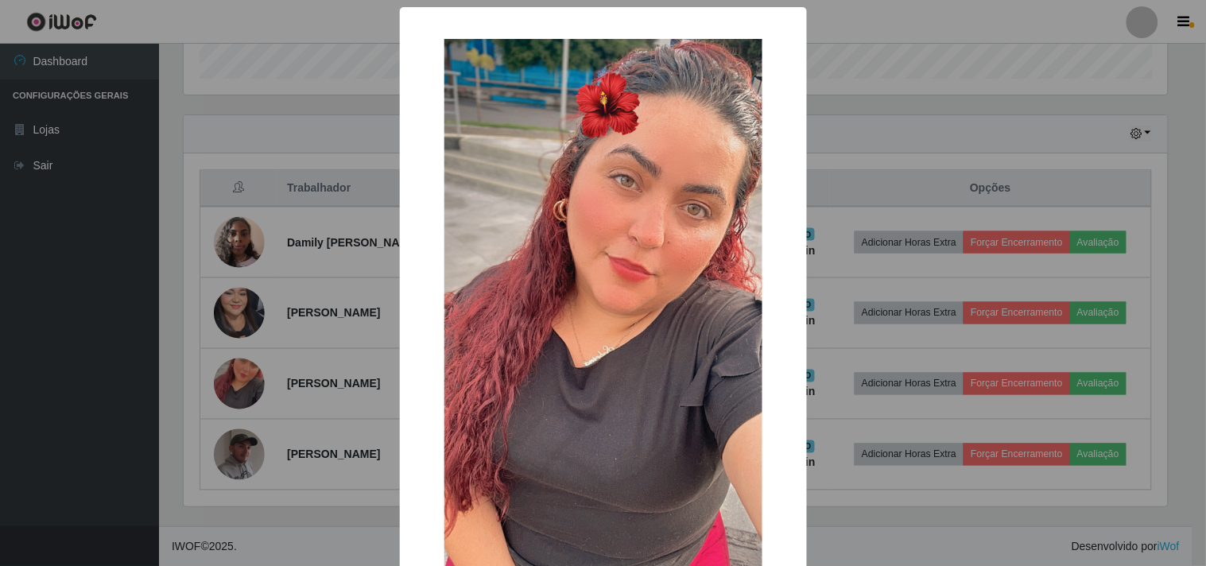
click at [277, 382] on div "× OK Cancel" at bounding box center [603, 283] width 1206 height 566
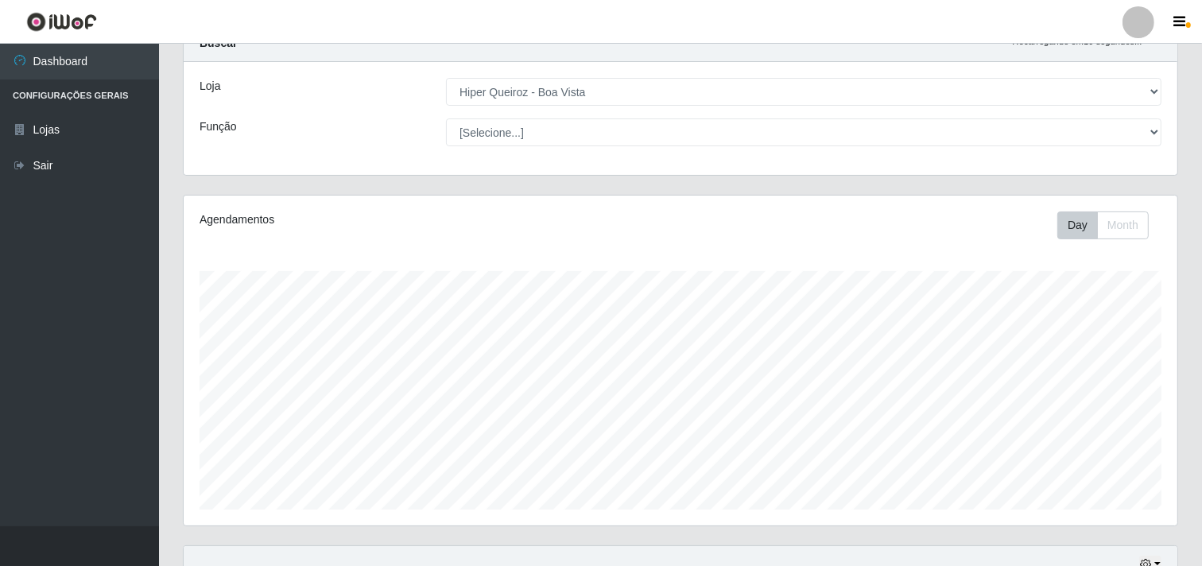
scroll to position [0, 0]
